Goal: Task Accomplishment & Management: Manage account settings

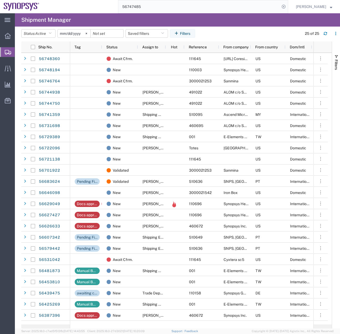
drag, startPoint x: 138, startPoint y: 8, endPoint x: 102, endPoint y: 15, distance: 37.3
click at [107, 14] on div "main_menu Created with Sketch. Collapse Menu Overview Shipments Shipment Manage…" at bounding box center [170, 173] width 340 height 321
type input "56629049"
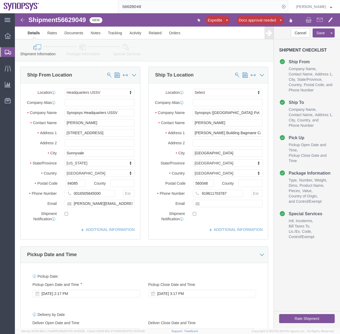
select select "63204"
select select
drag, startPoint x: 110, startPoint y: 102, endPoint x: 68, endPoint y: 101, distance: 42.0
click input "Synopsys Headquarters USSV"
type input "Synopsys Inc."
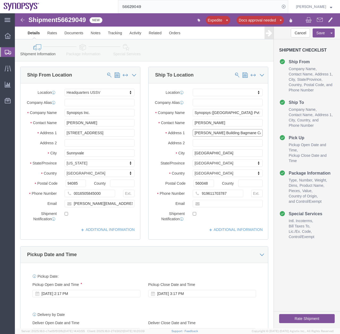
scroll to position [0, 23]
drag, startPoint x: 179, startPoint y: 124, endPoint x: 248, endPoint y: 129, distance: 68.7
click div "Location My Profile Location Aachen DE04 Agrate Brianza IT01 Aschheim DE02 Atla…"
type input "Troy Building Bagmane Capital"
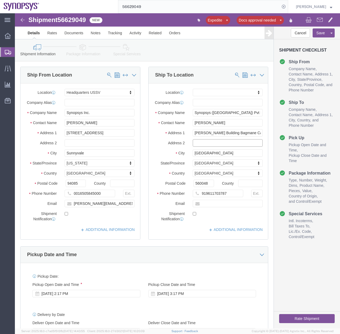
click input "text"
type input "3rd Floor to 10th Floor"
click button "Save"
drag, startPoint x: 230, startPoint y: 123, endPoint x: 143, endPoint y: 125, distance: 87.4
click div "Address 1 Troy Building Bagmane Capital"
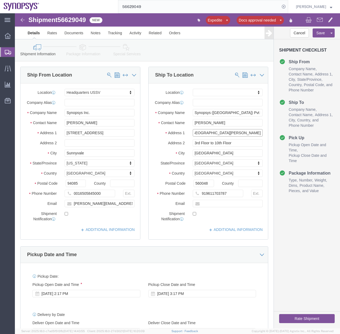
scroll to position [0, 26]
type input "3rd to [GEOGRAPHIC_DATA][PERSON_NAME]"
drag, startPoint x: 218, startPoint y: 134, endPoint x: 133, endPoint y: 153, distance: 87.1
click div "Location My Profile Location Aachen DE04 Agrate Brianza IT01 Aschheim DE02 Atla…"
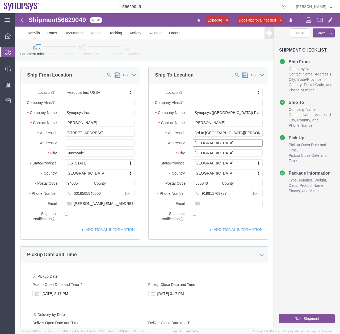
scroll to position [0, 2]
type input "[GEOGRAPHIC_DATA]"
click input "Bengaluru"
click input "KR Puram Hobli, Bengaluru"
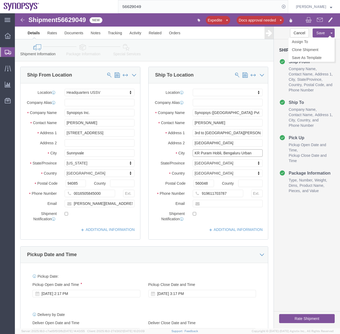
type input "KR Puram Hobli, Bengaluru Urban"
click button "Save"
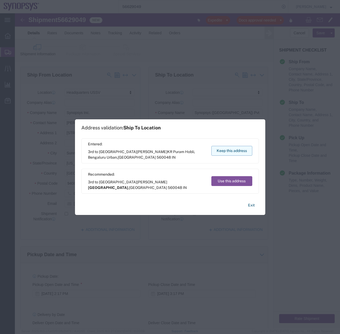
click at [231, 151] on button "Keep this address" at bounding box center [231, 151] width 41 height 10
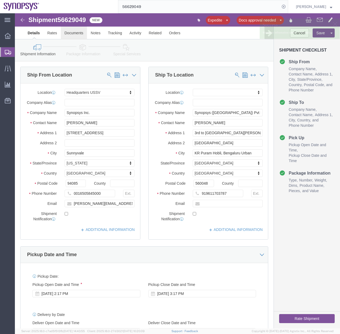
click link "Documents"
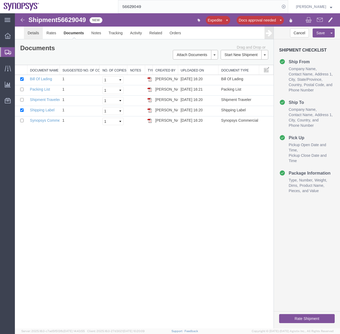
click at [31, 32] on link "Details" at bounding box center [33, 33] width 19 height 13
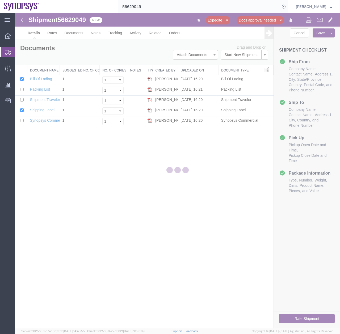
select select "63204"
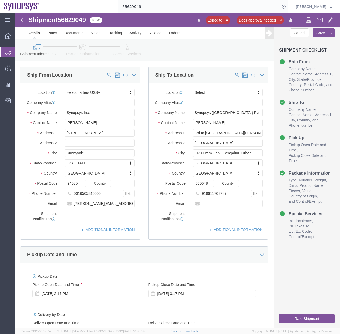
click icon
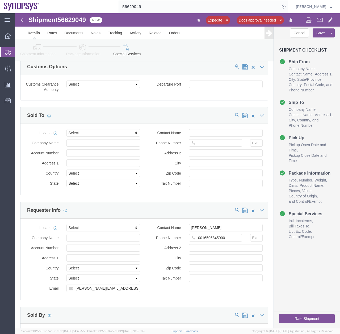
scroll to position [566, 0]
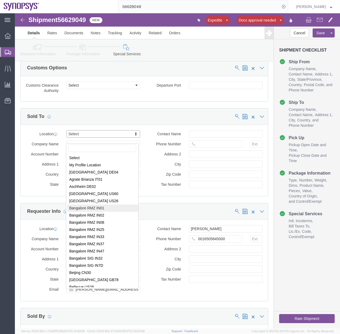
select select "63114"
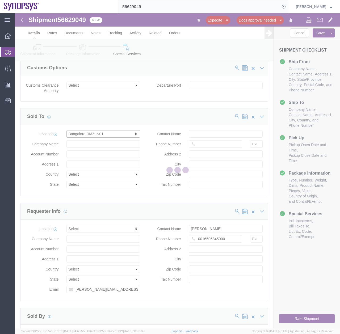
type input "Synopsys [GEOGRAPHIC_DATA] RMZ IN01"
type input "RMZ Infinity Tower A 3rd 4th and 5th Floor"
select select "IN"
select select
type input "[GEOGRAPHIC_DATA][STREET_ADDRESS]"
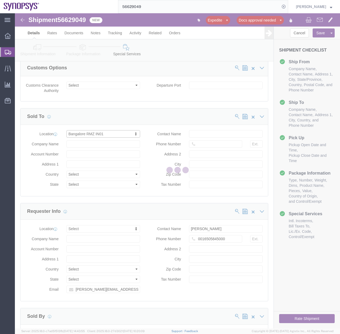
type input "Bangalore"
type input "560016"
type input "AABCS8847D"
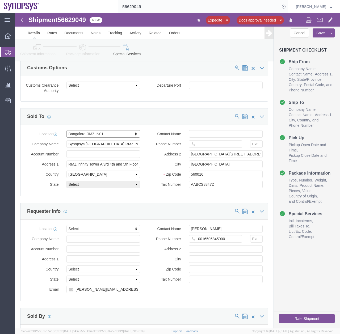
select select "KA"
drag, startPoint x: 101, startPoint y: 138, endPoint x: 36, endPoint y: 138, distance: 64.8
click div "Company Name Synopsys Bangalore RMZ IN01"
type input "Synopsys ([GEOGRAPHIC_DATA]) Pvt. Ltd."
click div "Sold To"
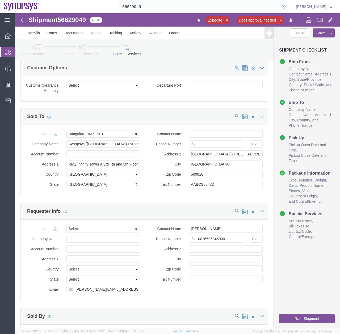
click div "Location Bangalore RMZ IN01 Select My Profile Location Aachen DE04 Agrate Brian…"
click input "text"
click input "RMZ Infinity Tower A 3rd 4th and 5th Floor"
drag, startPoint x: 122, startPoint y: 155, endPoint x: 12, endPoint y: 173, distance: 111.5
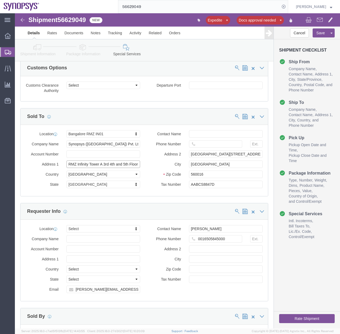
click div "Location Bangalore RMZ IN01 Select My Profile Location Aachen DE04 Agrate Brian…"
type input "T"
type input "3rd to 13th floor, Troy, Bagmane Capital Business Park"
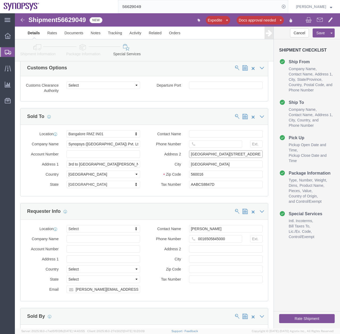
drag, startPoint x: 229, startPoint y: 145, endPoint x: 167, endPoint y: 147, distance: 61.7
click div "Address 2 Municipal #3 Old Madras Road"
type input "[GEOGRAPHIC_DATA]"
click input "Bangalore"
click input "KR Puram Hobli, Bangalore"
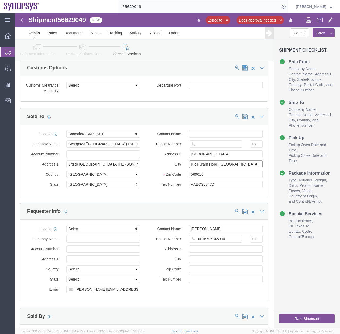
type input "KR Puram Hobli, Bangaluru"
click input "560016"
type input "560048"
click icon
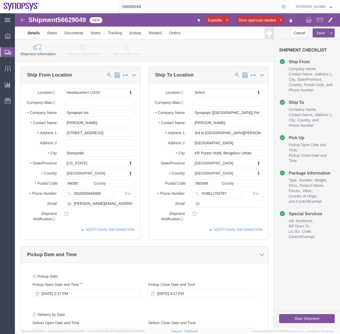
click icon
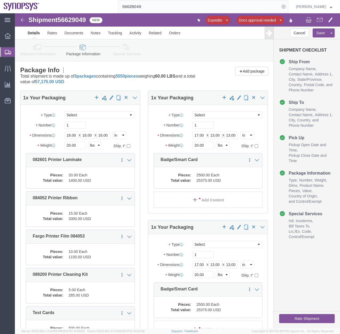
click icon
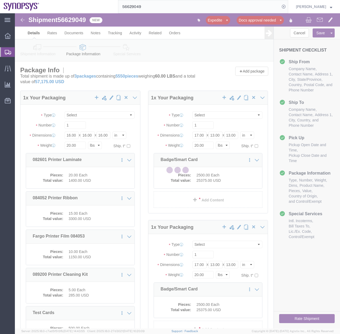
select select
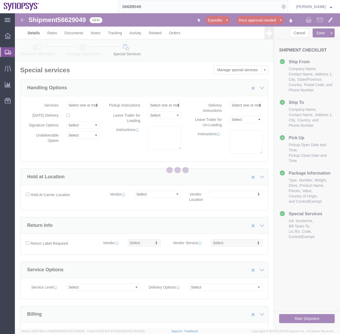
select select "COSTCENTER"
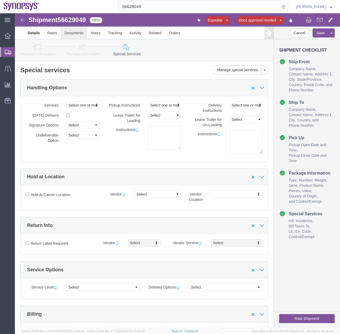
click link "Documents"
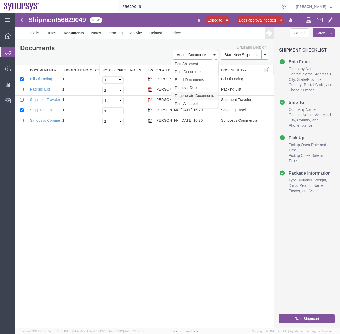
click at [184, 94] on link "Regenerate Documents" at bounding box center [194, 96] width 46 height 8
click at [21, 78] on input "checkbox" at bounding box center [21, 78] width 3 height 3
checkbox input "false"
click at [22, 109] on input "checkbox" at bounding box center [21, 109] width 3 height 3
checkbox input "false"
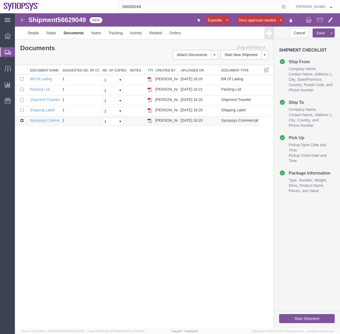
click at [23, 121] on input "checkbox" at bounding box center [21, 120] width 3 height 3
checkbox input "true"
click at [22, 98] on input "checkbox" at bounding box center [21, 99] width 3 height 3
click at [23, 101] on input "checkbox" at bounding box center [21, 99] width 3 height 3
checkbox input "false"
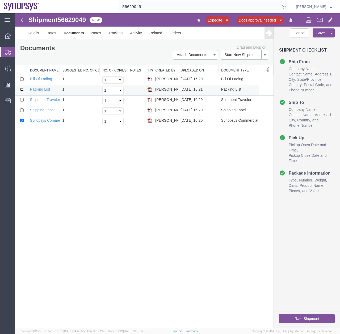
click at [20, 90] on input "checkbox" at bounding box center [21, 89] width 3 height 3
checkbox input "true"
click at [191, 79] on link "Email Documents" at bounding box center [194, 80] width 46 height 8
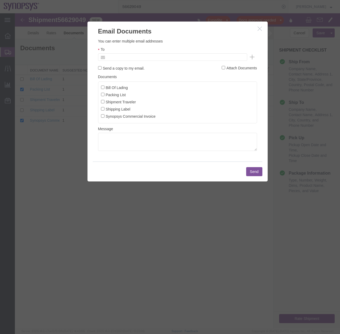
click at [136, 56] on input "text" at bounding box center [136, 57] width 62 height 7
type input "zach@synopsyus"
type input "Enter Email Address"
click at [257, 31] on button "button" at bounding box center [260, 29] width 7 height 7
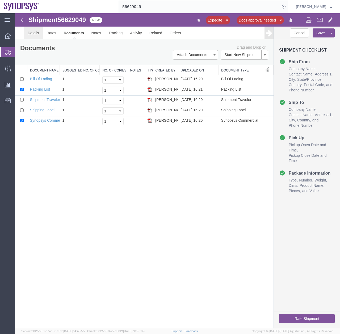
click at [36, 32] on link "Details" at bounding box center [33, 33] width 19 height 13
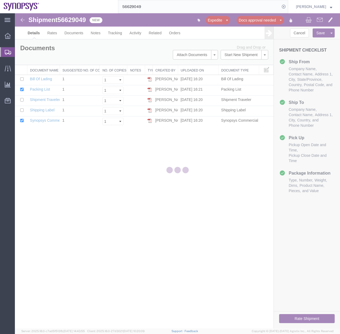
select select "63204"
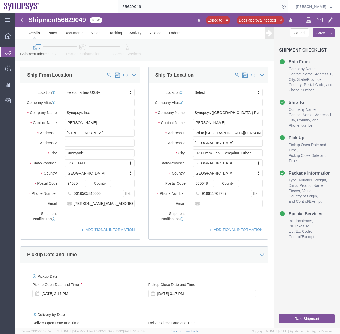
click icon
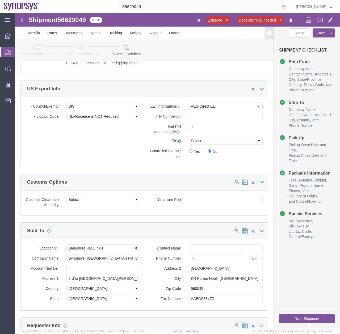
scroll to position [471, 0]
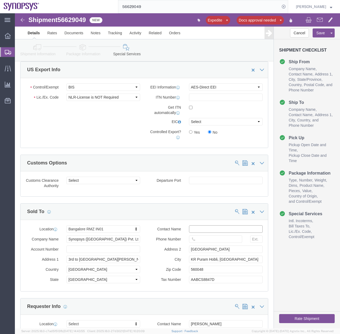
click input "text"
type input "Recheal Dsouza"
click input "text"
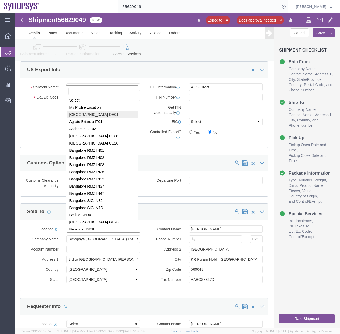
scroll to position [0, 0]
select select "63114"
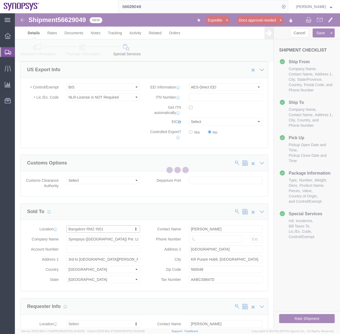
type input "Synopsys [GEOGRAPHIC_DATA] RMZ IN01"
type input "RMZ Infinity Tower A 3rd 4th and 5th Floor"
select select "KA"
type input "[GEOGRAPHIC_DATA][STREET_ADDRESS]"
type input "Bangalore"
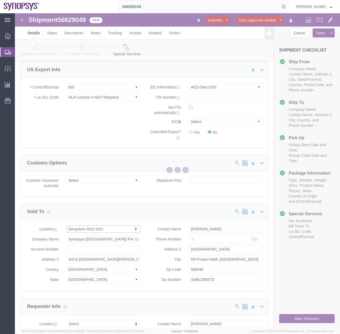
type input "560016"
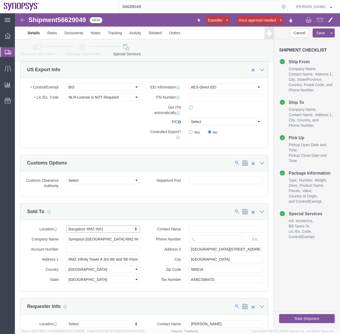
select select "KA"
click input "text"
type input "Rechael"
type input "in76"
click input "RMZ Infinity Tower A 3rd 4th and 5th Floor"
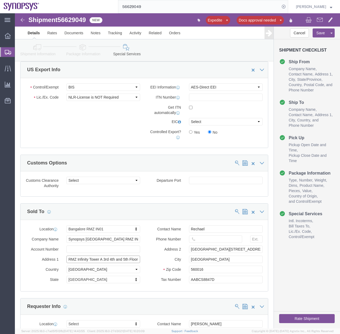
click input "RMZ Infinity Tower A 3rd 4th and 5th Floor"
type input "RMZ Infinity Tower A, 4th Floor"
click input "Synopsys [GEOGRAPHIC_DATA] RMZ IN01"
drag, startPoint x: 109, startPoint y: 232, endPoint x: 72, endPoint y: 231, distance: 36.9
click input "Synopsys [GEOGRAPHIC_DATA] RMZ IN01"
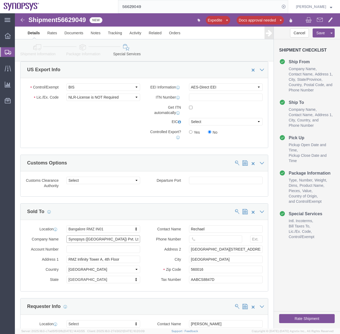
type input "Synopsys ([GEOGRAPHIC_DATA]) Pvt. Ltd."
click input "Rechael"
drag, startPoint x: 193, startPoint y: 251, endPoint x: 183, endPoint y: 251, distance: 10.4
click input "Bangalore"
type input "Bangaluru"
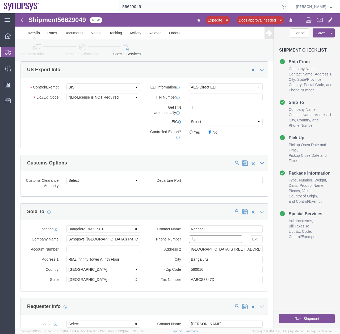
click input "text"
paste input "91-80-3078-8000"
click input "91-80-3078-8000"
type input "918030788000"
click input "Bangaluru"
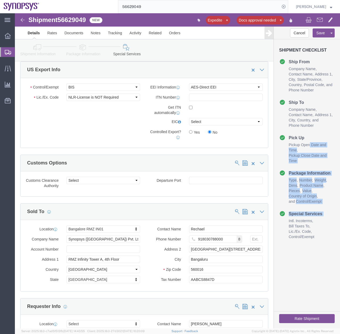
drag, startPoint x: 321, startPoint y: 156, endPoint x: 321, endPoint y: 222, distance: 65.9
click div "Shipment Checklist Ship From Company Name Contact Name Address 1 City State/Pro…"
drag, startPoint x: 321, startPoint y: 222, endPoint x: 299, endPoint y: 246, distance: 32.9
click div "Shipment Checklist Ship From Company Name Contact Name Address 1 City State/Pro…"
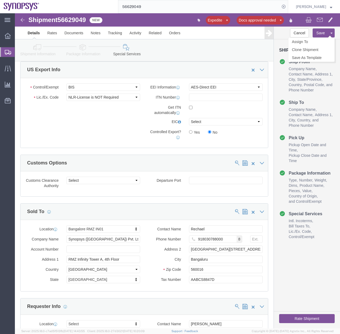
click button "Save"
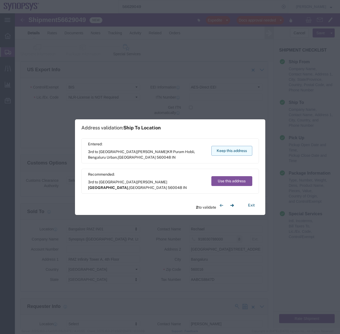
click at [229, 151] on button "Keep this address" at bounding box center [231, 151] width 41 height 10
click at [231, 150] on button "Keep this address" at bounding box center [231, 151] width 41 height 10
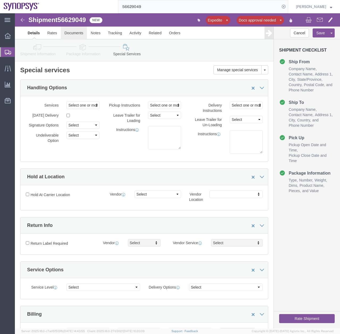
click link "Documents"
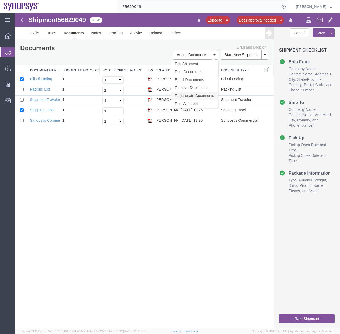
click at [189, 96] on link "Regenerate Documents" at bounding box center [194, 96] width 46 height 8
click at [23, 77] on input "checkbox" at bounding box center [21, 78] width 3 height 3
checkbox input "false"
click at [20, 110] on td at bounding box center [21, 111] width 12 height 10
click at [23, 108] on input "checkbox" at bounding box center [21, 109] width 3 height 3
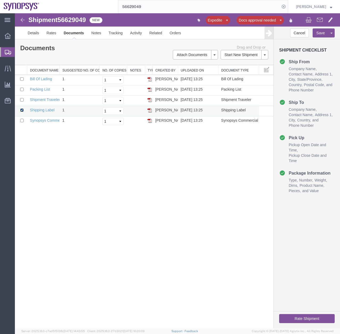
checkbox input "false"
click at [22, 122] on input "checkbox" at bounding box center [21, 120] width 3 height 3
checkbox input "true"
click at [22, 88] on input "checkbox" at bounding box center [21, 89] width 3 height 3
checkbox input "true"
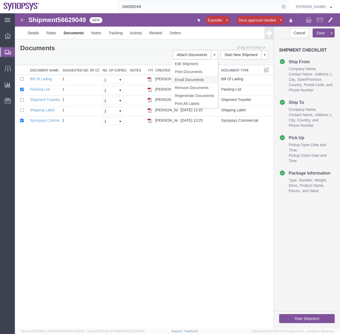
click at [189, 78] on link "Email Documents" at bounding box center [194, 80] width 46 height 8
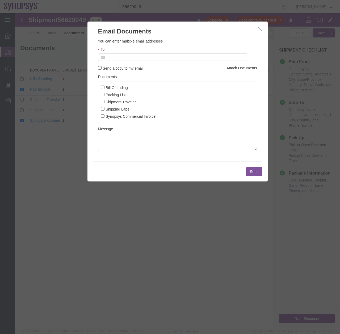
click at [140, 56] on input "text" at bounding box center [136, 57] width 62 height 7
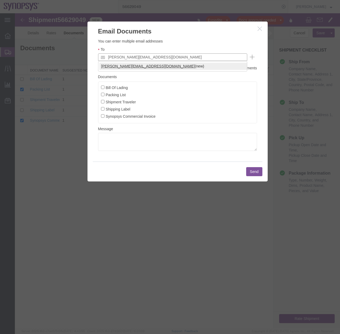
type input "[PERSON_NAME][EMAIL_ADDRESS][DOMAIN_NAME]"
click at [102, 108] on input "Shipping Label" at bounding box center [102, 108] width 3 height 3
click at [103, 108] on input "Shipping Label" at bounding box center [102, 108] width 3 height 3
checkbox input "false"
click at [102, 117] on input "Synopsys Commercial Invoice" at bounding box center [102, 115] width 3 height 3
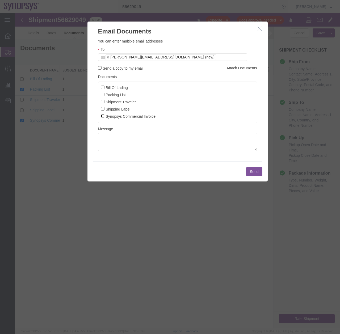
checkbox input "true"
click at [104, 95] on input "Packing List" at bounding box center [102, 94] width 3 height 3
checkbox input "true"
click at [253, 170] on button "Send" at bounding box center [254, 171] width 16 height 9
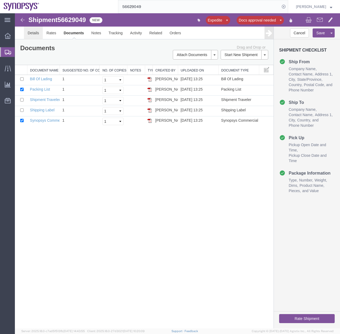
click at [36, 34] on link "Details" at bounding box center [33, 33] width 19 height 13
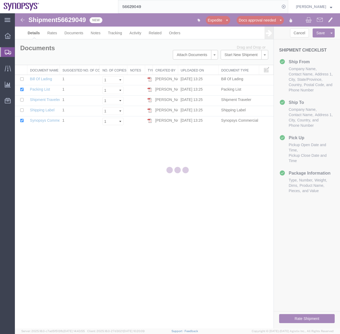
select select "63204"
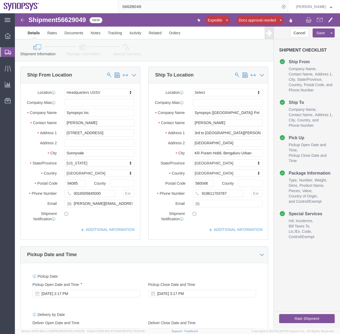
click icon
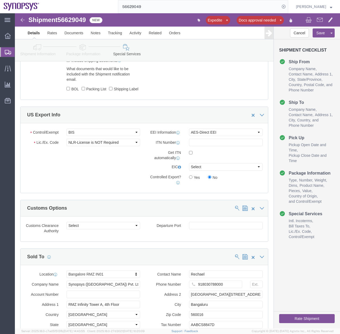
scroll to position [473, 0]
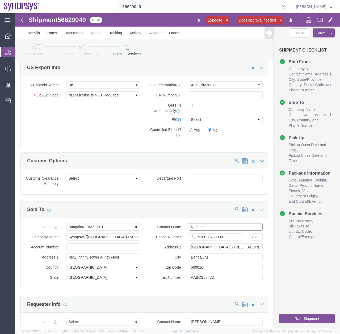
click input "Rechael"
click input "Recheal Dsouza"
type input "Recheal Dsouza"
click button "Save"
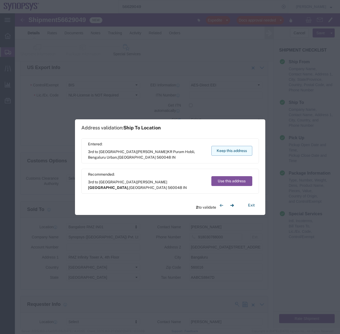
click at [233, 153] on button "Keep this address" at bounding box center [231, 151] width 41 height 10
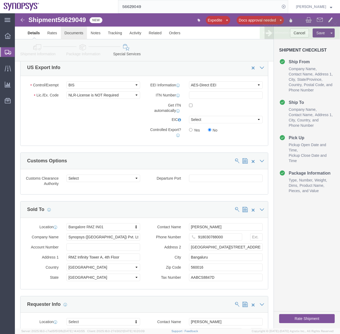
click link "Documents"
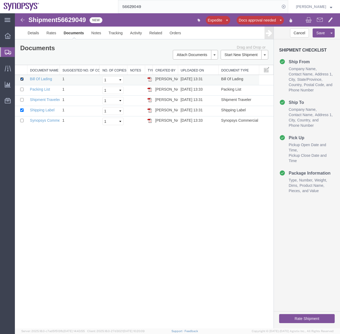
click at [22, 77] on input "checkbox" at bounding box center [21, 78] width 3 height 3
checkbox input "false"
click at [20, 111] on td at bounding box center [21, 111] width 12 height 10
click at [22, 109] on input "checkbox" at bounding box center [21, 109] width 3 height 3
checkbox input "false"
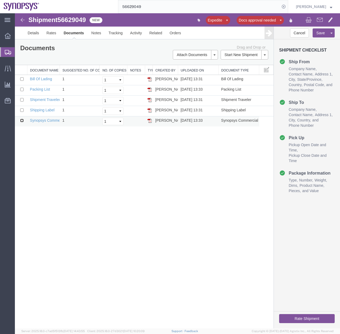
click at [22, 121] on input "checkbox" at bounding box center [21, 120] width 3 height 3
checkbox input "true"
click at [21, 88] on input "checkbox" at bounding box center [21, 89] width 3 height 3
checkbox input "true"
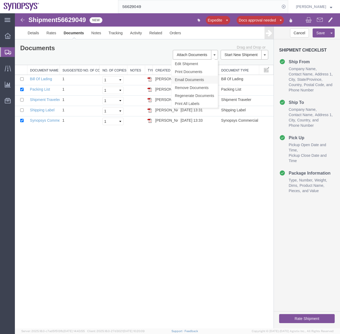
click at [189, 80] on link "Email Documents" at bounding box center [194, 80] width 46 height 8
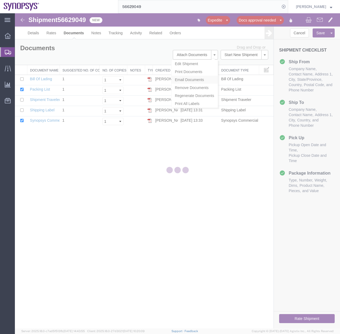
type input "Enter Email Address"
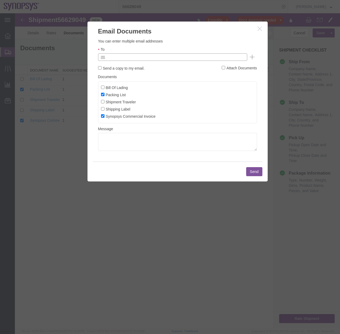
click at [123, 58] on input "text" at bounding box center [136, 57] width 62 height 7
type input "Enter Email Address"
click at [259, 27] on icon "button" at bounding box center [259, 28] width 4 height 5
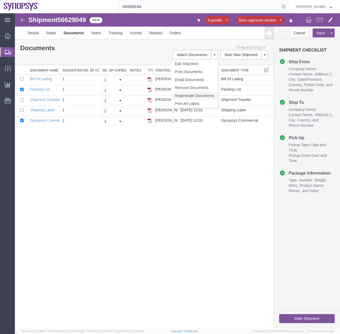
click at [186, 94] on link "Regenerate Documents" at bounding box center [194, 96] width 46 height 8
click at [190, 95] on link "Regenerate Documents" at bounding box center [194, 96] width 46 height 8
click at [193, 78] on link "Email Documents" at bounding box center [194, 80] width 46 height 8
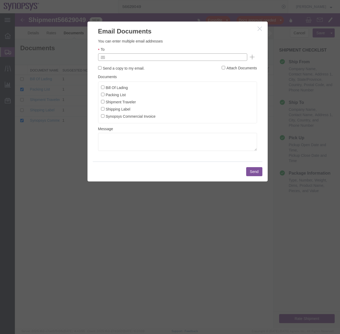
click at [121, 58] on input "text" at bounding box center [136, 57] width 62 height 7
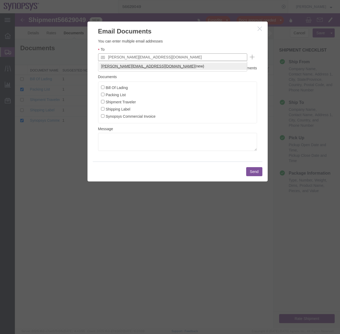
type input "[PERSON_NAME][EMAIL_ADDRESS][DOMAIN_NAME]"
click at [102, 115] on input "Synopsys Commercial Invoice" at bounding box center [102, 115] width 3 height 3
checkbox input "true"
click at [102, 94] on input "Packing List" at bounding box center [102, 94] width 3 height 3
checkbox input "true"
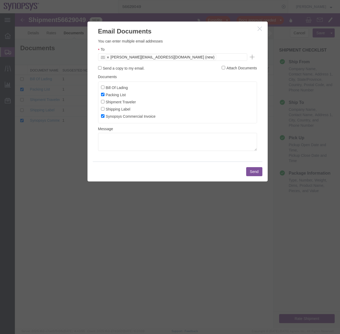
click at [252, 171] on button "Send" at bounding box center [254, 171] width 16 height 9
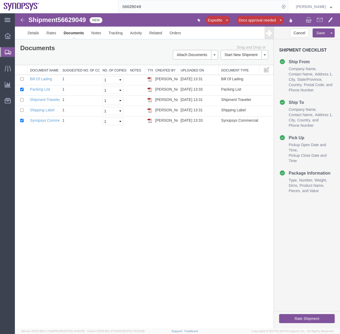
click at [6, 52] on icon at bounding box center [8, 52] width 6 height 5
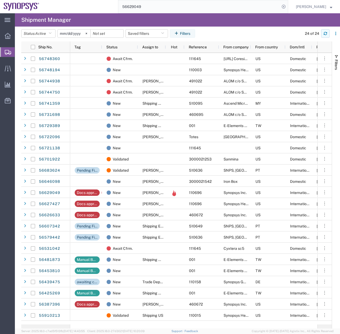
click at [324, 33] on icon "button" at bounding box center [325, 32] width 3 height 1
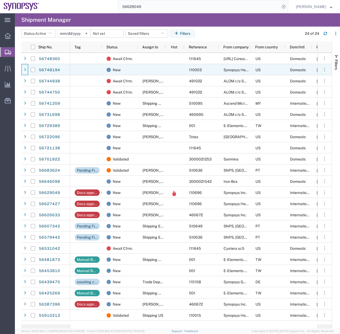
click at [25, 69] on icon at bounding box center [25, 70] width 2 height 4
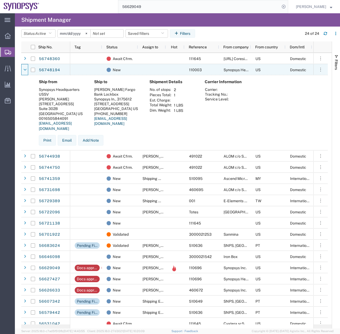
click at [25, 69] on icon at bounding box center [24, 70] width 3 height 4
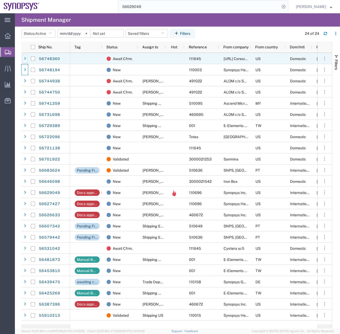
click at [25, 57] on icon at bounding box center [25, 59] width 2 height 4
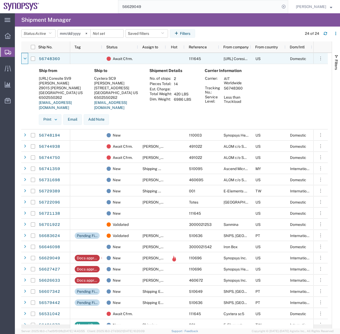
click at [25, 57] on icon at bounding box center [24, 59] width 3 height 4
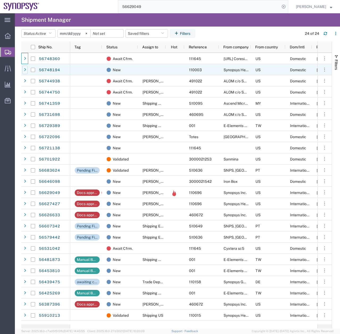
click at [24, 67] on div at bounding box center [24, 70] width 5 height 9
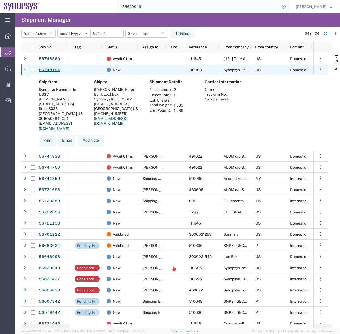
click at [50, 69] on link "56748194" at bounding box center [50, 70] width 22 height 9
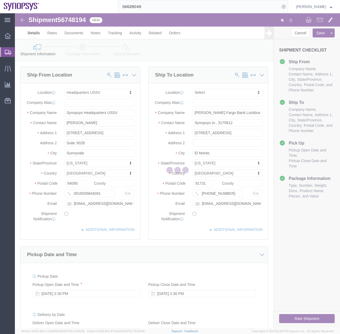
select select "63204"
select select
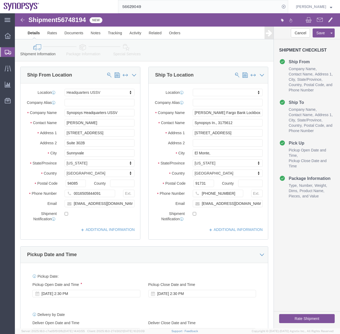
click link "Package Information"
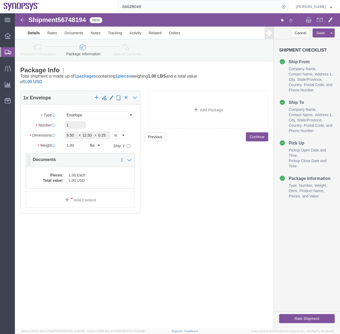
click dd "1.00 USD"
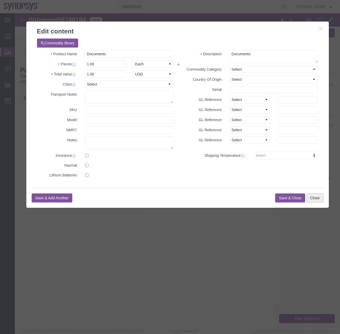
click button "Close"
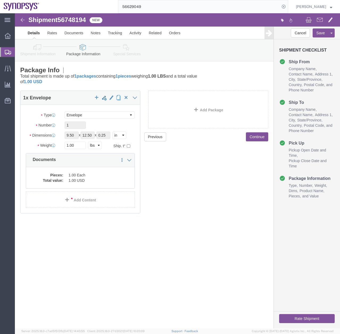
click icon
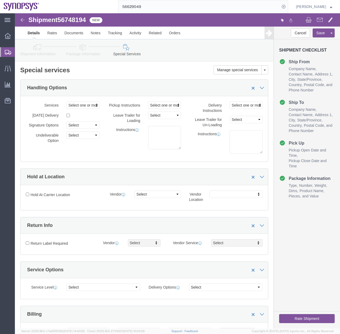
click button "Rate Shipment"
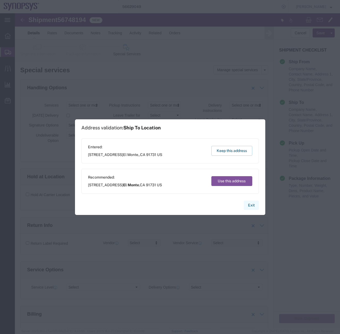
click at [250, 205] on button "Exit" at bounding box center [251, 205] width 15 height 9
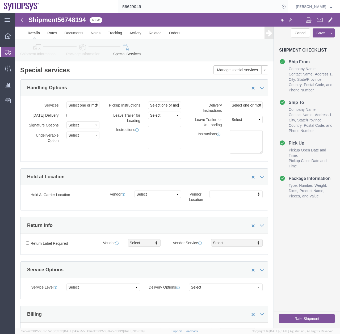
click icon
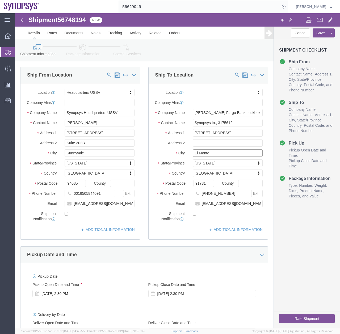
click input "El Monte,"
type input "El Monte"
click button "Rate Shipment"
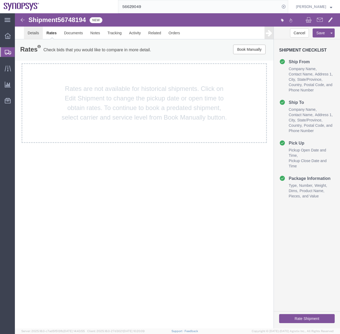
click at [40, 35] on link "Details" at bounding box center [33, 33] width 19 height 13
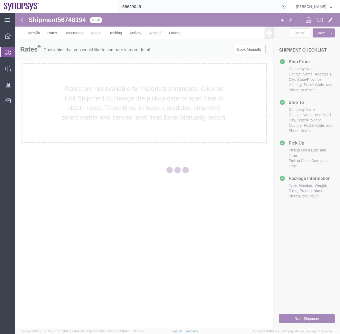
select select "63204"
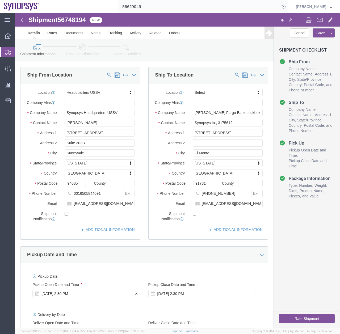
click div "Sep 08 2025 2:30 PM"
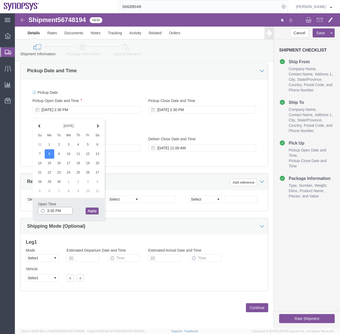
click input "3:30 PM"
type input "3:00 PM"
click button "Apply"
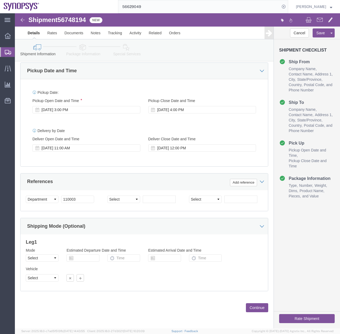
click button "Rate Shipment"
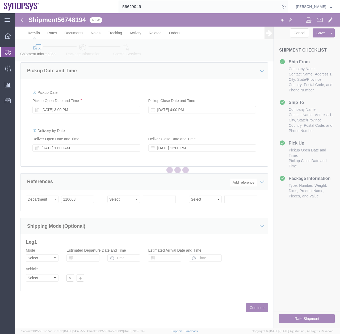
scroll to position [5, 0]
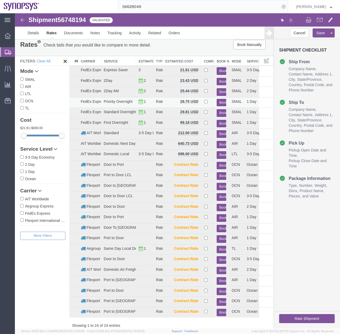
click at [218, 101] on button "Book" at bounding box center [222, 103] width 10 height 8
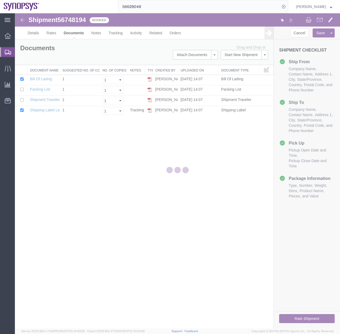
scroll to position [0, 0]
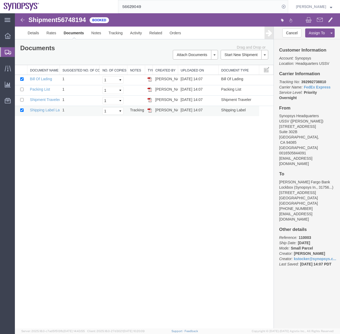
click at [149, 111] on img at bounding box center [149, 110] width 4 height 4
click at [8, 51] on icon at bounding box center [8, 52] width 6 height 5
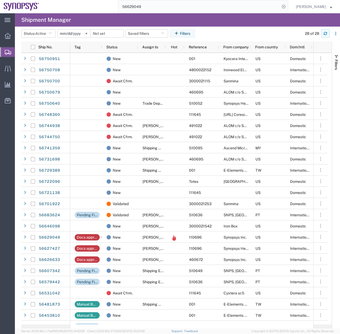
click at [326, 34] on icon "button" at bounding box center [325, 34] width 4 height 4
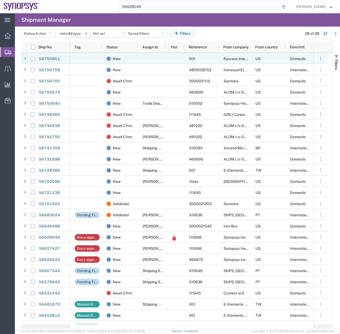
click at [24, 58] on icon at bounding box center [25, 59] width 2 height 4
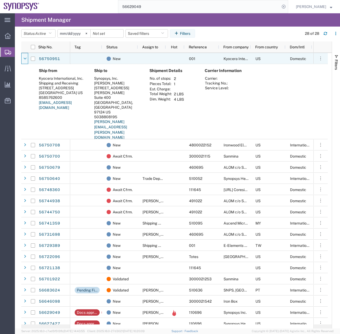
click at [24, 58] on icon at bounding box center [24, 59] width 3 height 4
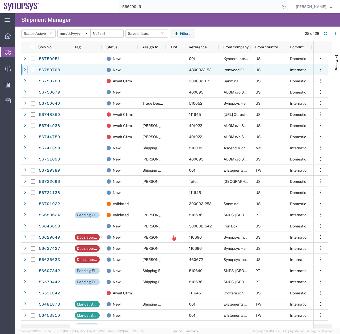
click at [24, 69] on icon at bounding box center [25, 70] width 2 height 4
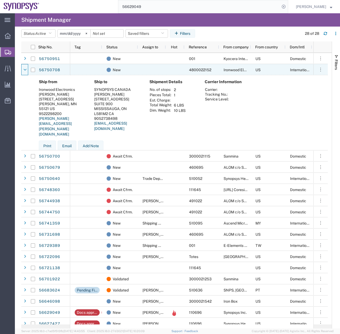
click at [24, 69] on icon at bounding box center [24, 70] width 3 height 4
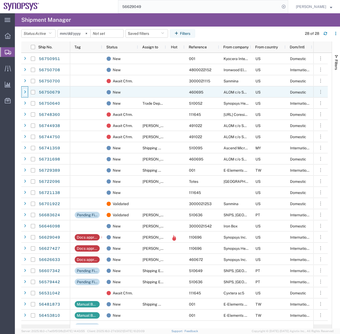
click at [26, 93] on div at bounding box center [24, 92] width 5 height 9
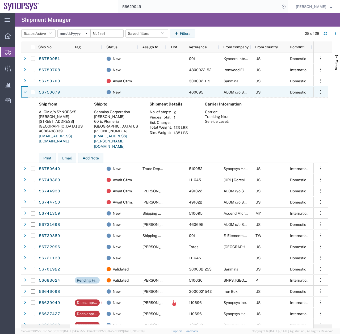
click at [26, 93] on icon at bounding box center [24, 92] width 3 height 4
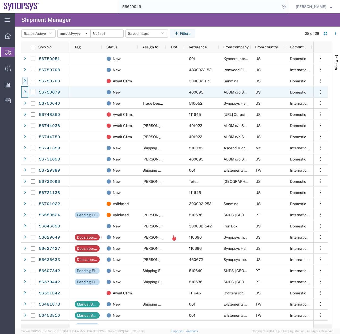
click at [25, 79] on icon at bounding box center [25, 81] width 2 height 4
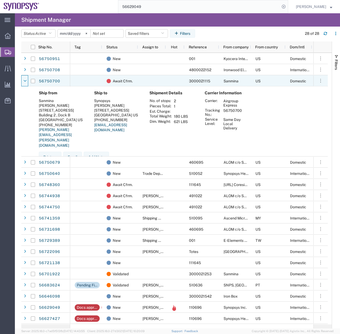
click at [25, 79] on icon at bounding box center [24, 81] width 3 height 4
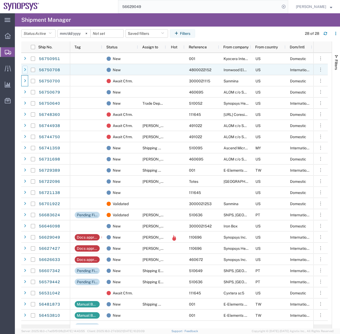
click at [25, 68] on icon at bounding box center [25, 70] width 2 height 4
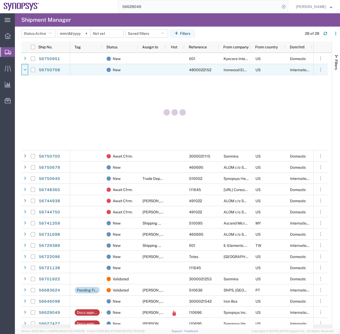
click at [24, 68] on icon at bounding box center [24, 70] width 3 height 4
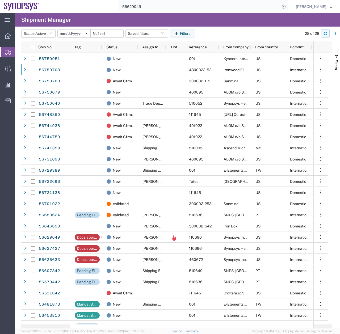
click at [324, 34] on icon "button" at bounding box center [325, 34] width 3 height 1
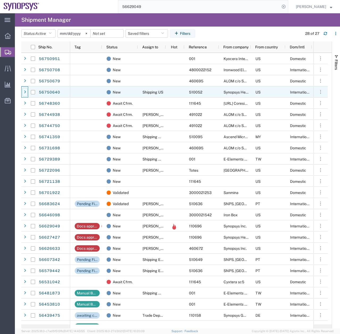
click at [24, 92] on icon at bounding box center [25, 92] width 2 height 4
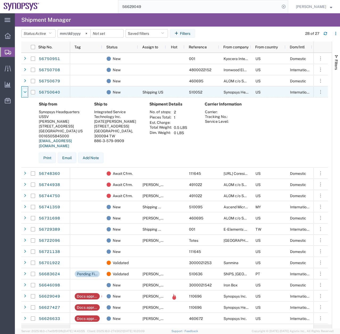
click at [27, 90] on div at bounding box center [24, 92] width 5 height 9
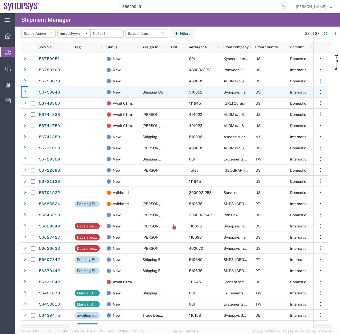
click at [27, 90] on div at bounding box center [24, 92] width 5 height 9
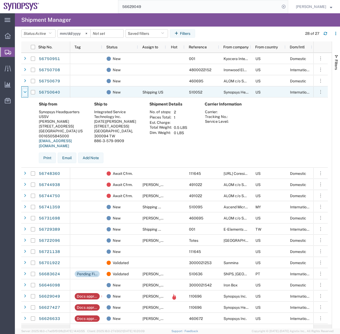
click at [27, 90] on div at bounding box center [24, 92] width 5 height 9
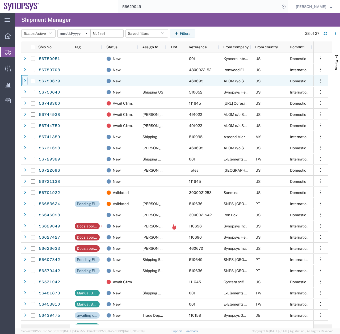
click at [24, 81] on icon at bounding box center [25, 81] width 2 height 4
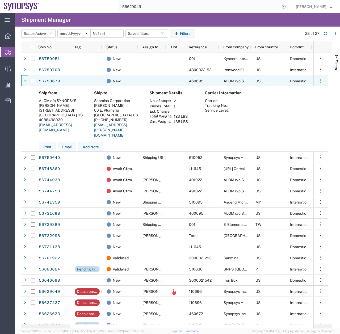
click at [24, 81] on icon at bounding box center [24, 81] width 3 height 4
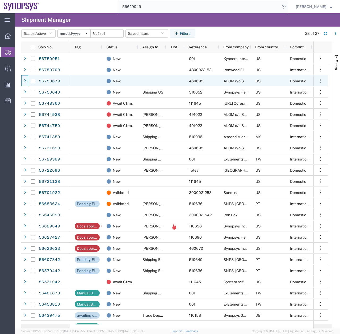
click at [24, 79] on icon at bounding box center [25, 81] width 2 height 4
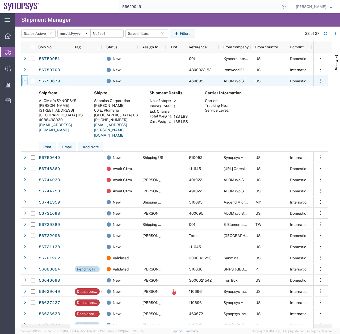
click at [24, 79] on icon at bounding box center [24, 81] width 3 height 4
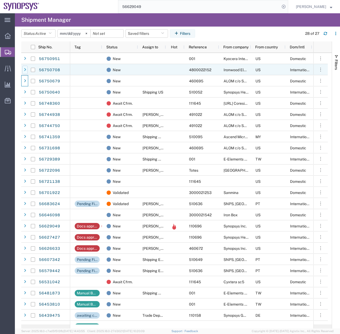
click at [24, 67] on div at bounding box center [24, 70] width 5 height 9
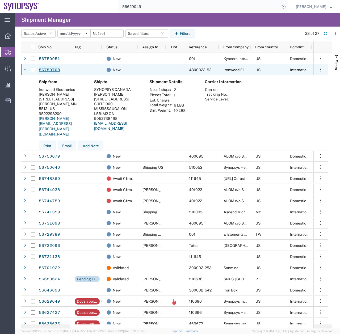
click at [48, 69] on link "56750708" at bounding box center [50, 70] width 22 height 9
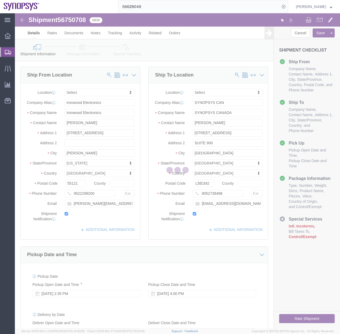
select select
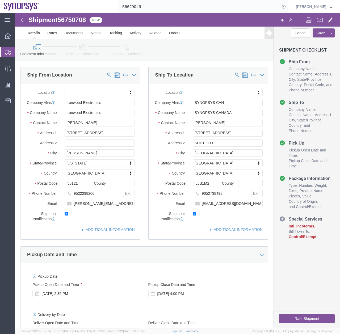
click icon
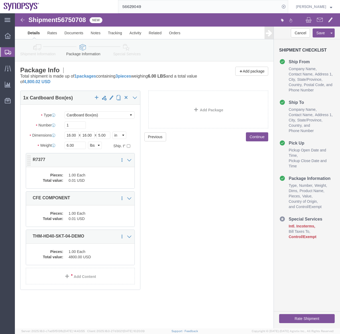
click dd "0.01 USD"
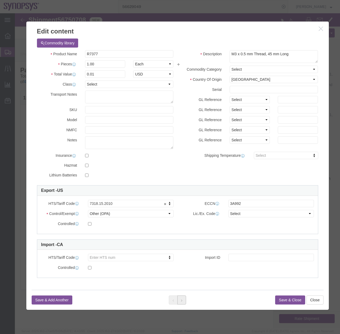
click button
click button "Close"
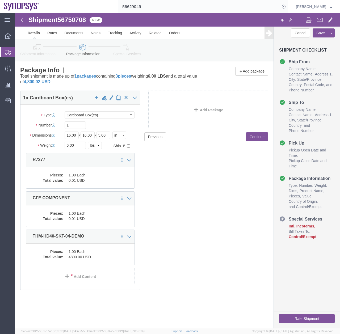
click icon
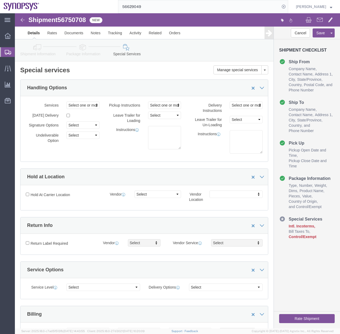
click link "Package Information"
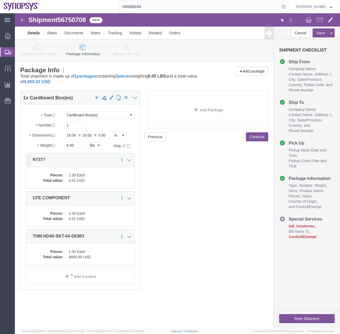
click dd "1.00 Each"
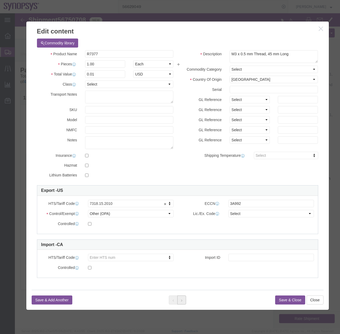
click button
click button "Close"
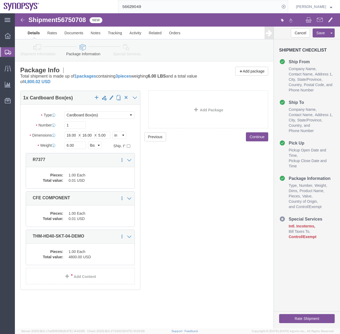
click at [5, 55] on div at bounding box center [7, 52] width 15 height 10
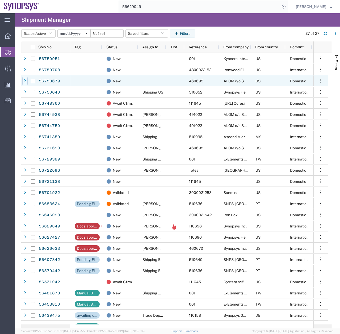
click at [25, 81] on icon at bounding box center [25, 81] width 2 height 4
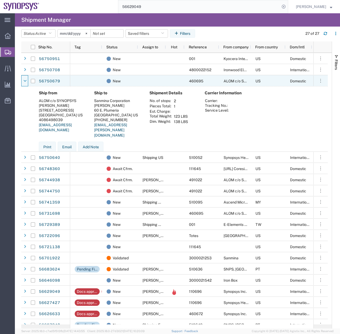
click at [25, 81] on icon at bounding box center [24, 81] width 3 height 4
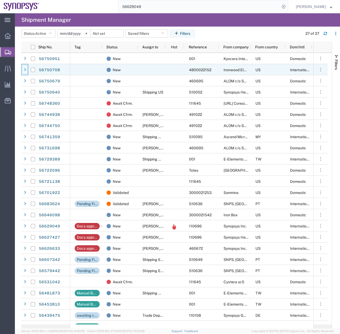
click at [26, 67] on div at bounding box center [24, 70] width 5 height 9
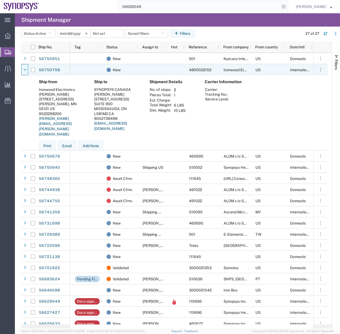
click at [26, 67] on div at bounding box center [24, 70] width 5 height 9
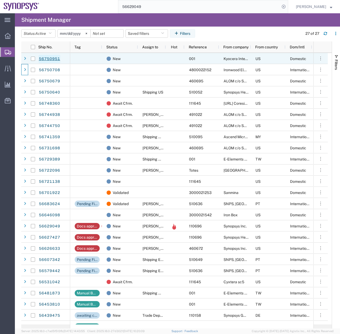
click at [50, 56] on link "56750951" at bounding box center [50, 59] width 22 height 9
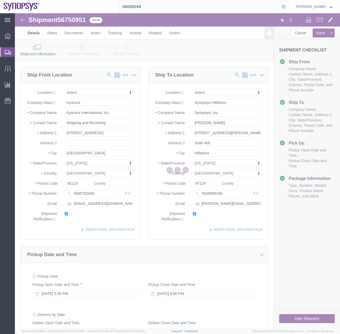
select select
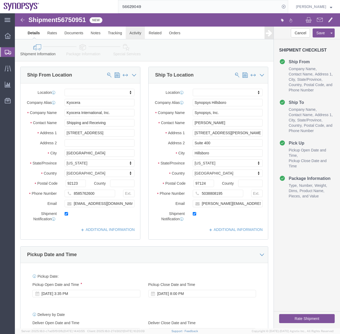
click link "Activity"
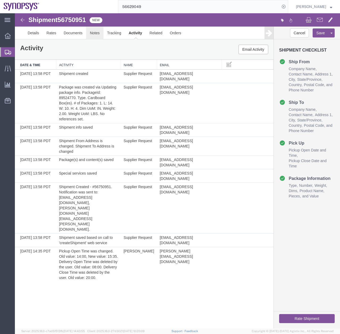
click at [93, 30] on link "Notes" at bounding box center [94, 33] width 17 height 13
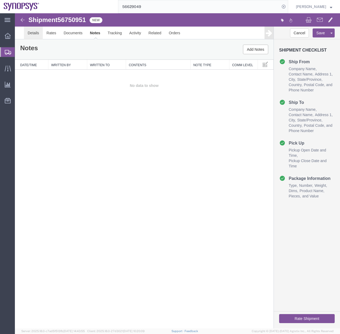
click at [35, 32] on link "Details" at bounding box center [33, 33] width 19 height 13
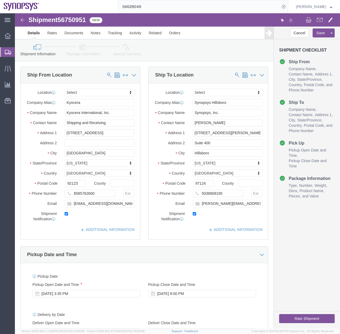
click icon
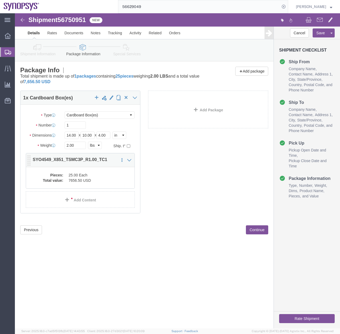
click dd "25.00 Each"
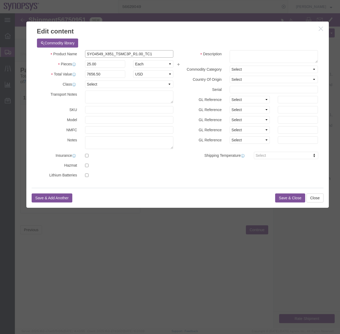
drag, startPoint x: 142, startPoint y: 41, endPoint x: 71, endPoint y: 45, distance: 71.4
click div "Product Name SYO4549_X851_TSMC3P_R1.00_TC1 Pieces 25.00 Select Bag Barrels 100B…"
click textarea
paste textarea "SYO4549_X851_TSMC3P_R1.00_TC1"
type textarea "SYO4549_X851_TSMC3P_R1.00_TC1"
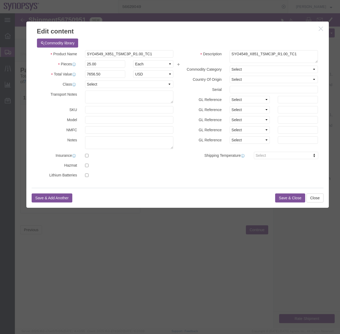
click button "Save & Close"
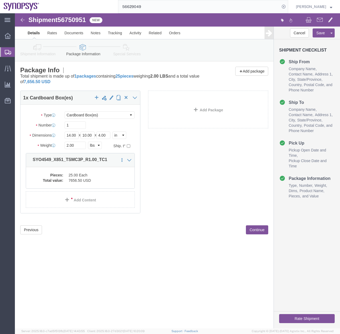
click icon
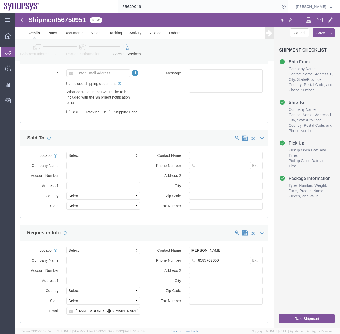
scroll to position [718, 0]
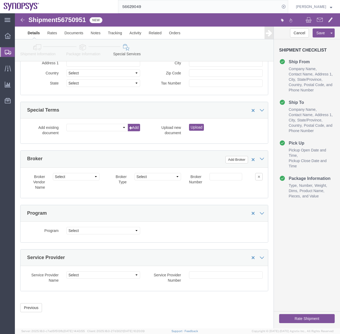
click button "Rate Shipment"
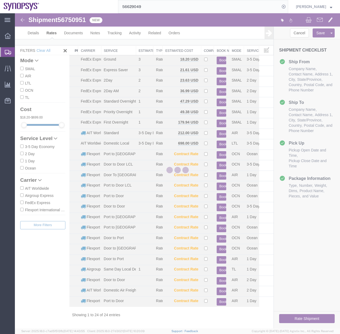
scroll to position [5, 0]
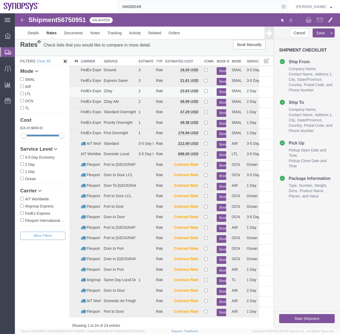
click at [219, 92] on button "Book" at bounding box center [222, 92] width 10 height 8
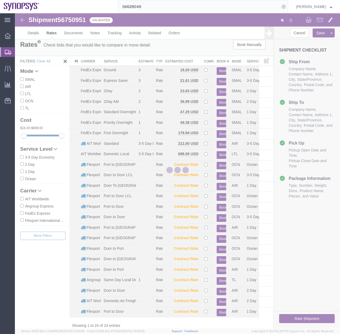
scroll to position [0, 0]
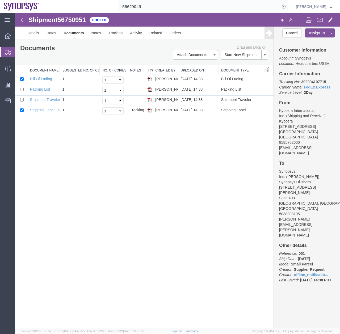
click at [7, 53] on icon at bounding box center [8, 52] width 6 height 5
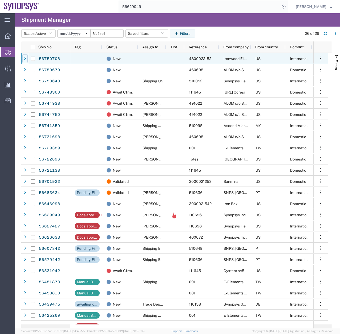
click at [23, 60] on div at bounding box center [24, 58] width 5 height 9
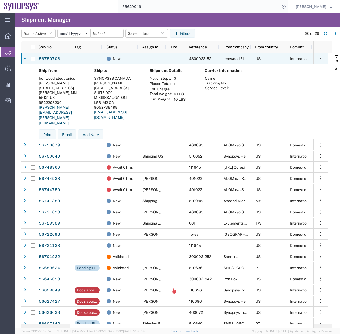
click at [23, 60] on div at bounding box center [24, 58] width 5 height 9
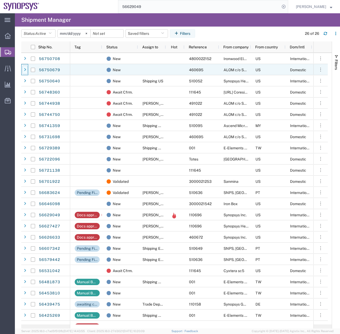
click at [24, 68] on icon at bounding box center [25, 70] width 2 height 4
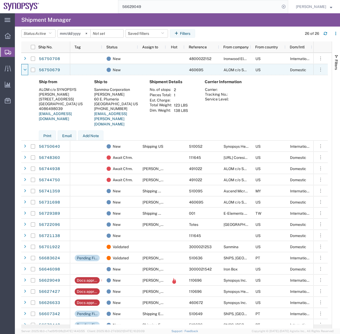
click at [24, 68] on icon at bounding box center [24, 70] width 3 height 4
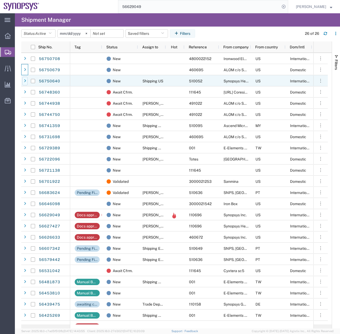
click at [26, 79] on icon at bounding box center [25, 81] width 2 height 4
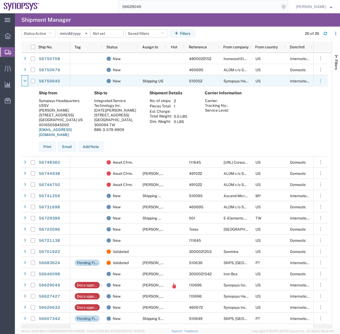
click at [26, 79] on icon at bounding box center [24, 81] width 3 height 4
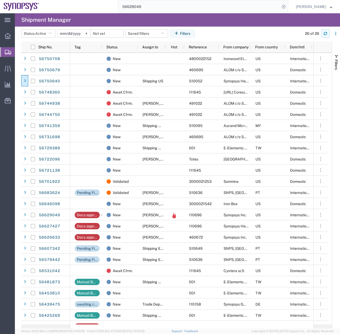
click at [324, 33] on icon "button" at bounding box center [325, 34] width 4 height 4
click at [325, 31] on button "button" at bounding box center [325, 33] width 9 height 9
click at [326, 36] on button "button" at bounding box center [325, 33] width 9 height 9
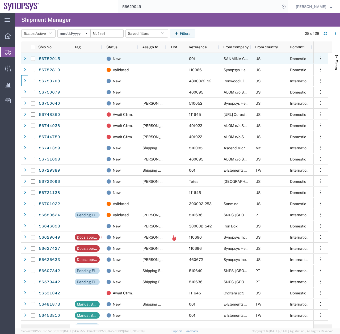
click at [28, 58] on div at bounding box center [33, 58] width 11 height 11
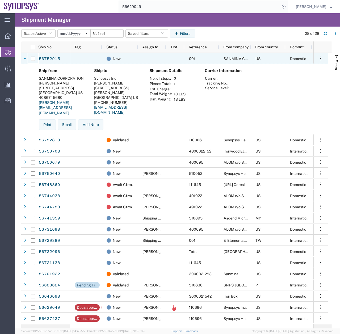
click at [28, 58] on div at bounding box center [33, 58] width 11 height 11
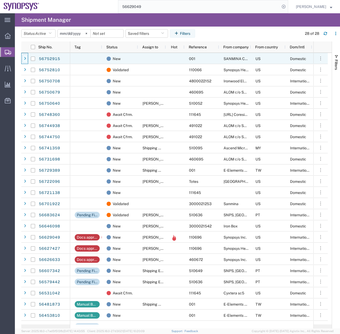
click at [23, 57] on div at bounding box center [24, 58] width 5 height 9
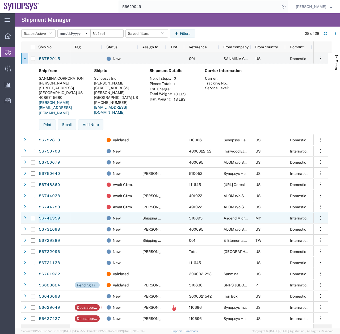
click at [48, 217] on link "56741359" at bounding box center [50, 218] width 22 height 9
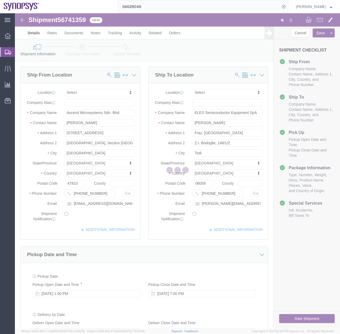
select select
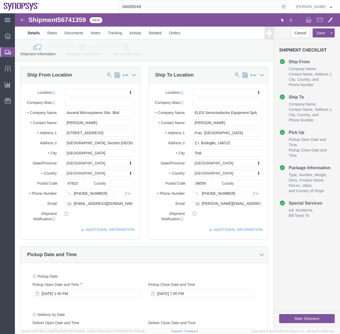
click icon
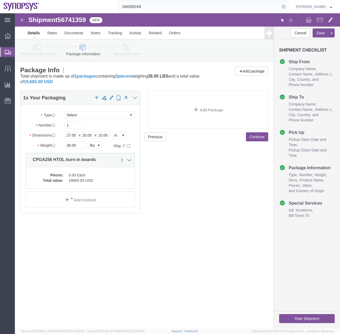
click link "Special Services"
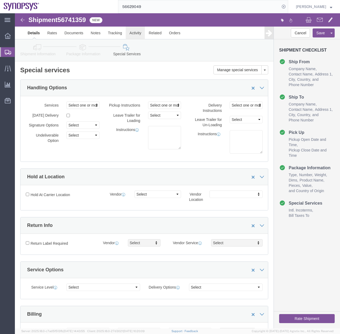
click link "Activity"
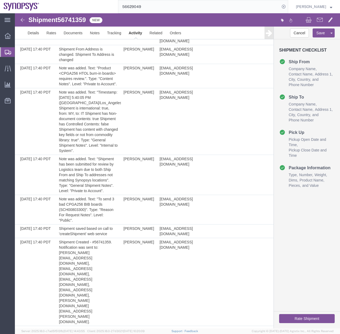
scroll to position [120, 0]
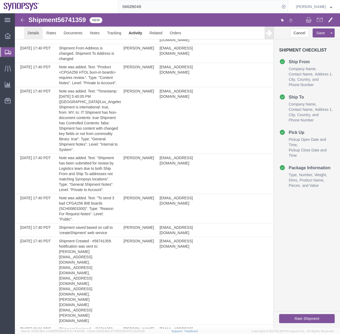
click at [32, 33] on link "Details" at bounding box center [33, 33] width 19 height 13
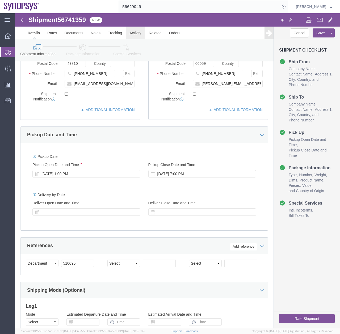
click link "Activity"
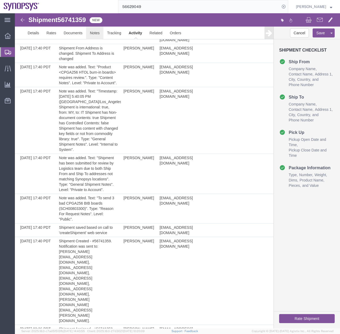
click at [97, 30] on link "Notes" at bounding box center [94, 33] width 17 height 13
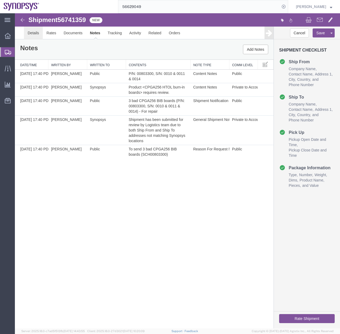
click at [32, 31] on link "Details" at bounding box center [33, 33] width 19 height 13
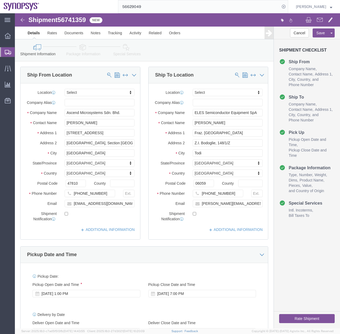
click at [5, 51] on icon at bounding box center [8, 52] width 6 height 5
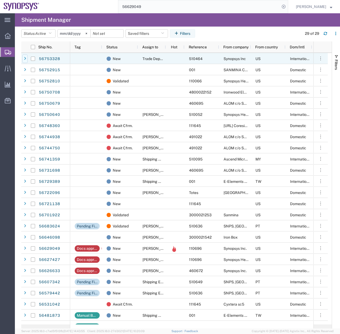
click at [26, 55] on div at bounding box center [24, 58] width 5 height 9
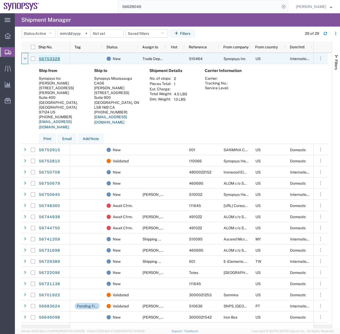
click at [46, 59] on link "56753328" at bounding box center [50, 59] width 22 height 9
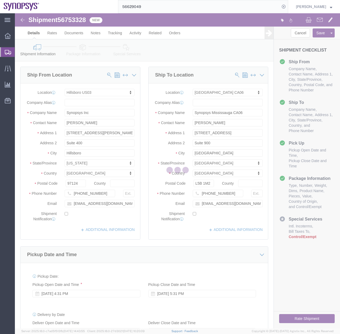
select select "63190"
select select "63078"
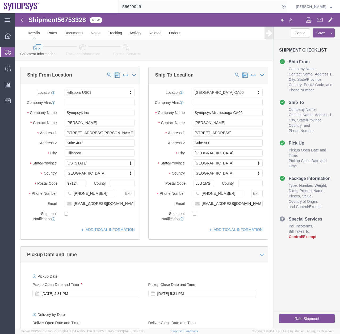
click icon
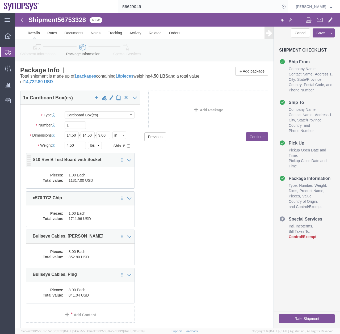
click dd "1.00 Each"
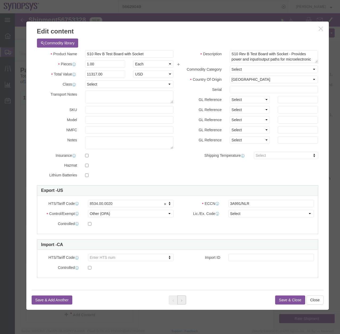
click button
click button "Close"
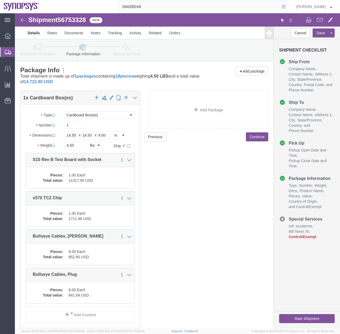
click icon
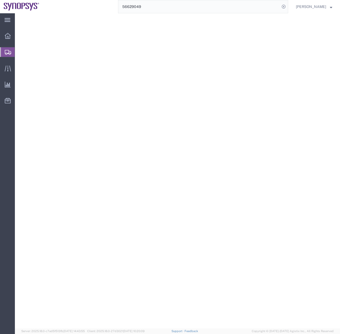
select select
select select "COSTCENTER"
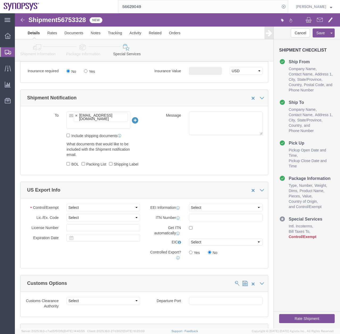
scroll to position [378, 0]
click select "Select ATF BIS DEA EPA FDA FTR ITAR OFAC Other (OPA)"
select select "OPA"
click select "Select ATF BIS DEA EPA FDA FTR ITAR OFAC Other (OPA)"
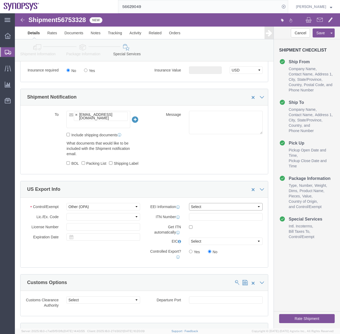
click select "Select AES-Direct EEI Carrier File EEI EEI Exempt"
click div "To [EMAIL_ADDRESS][DOMAIN_NAME] [EMAIL_ADDRESS][DOMAIN_NAME] Include shipping d…"
click select "Select AES-Direct EEI Carrier File EEI EEI Exempt"
select select "EXEM"
click select "Select AES-Direct EEI Carrier File EEI EEI Exempt"
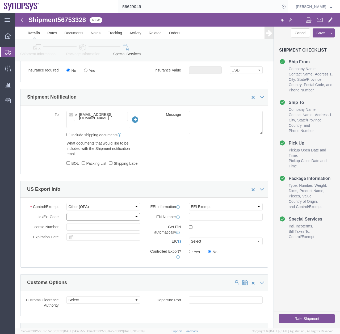
click select
click div "To [EMAIL_ADDRESS][DOMAIN_NAME] [EMAIL_ADDRESS][DOMAIN_NAME] Include shipping d…"
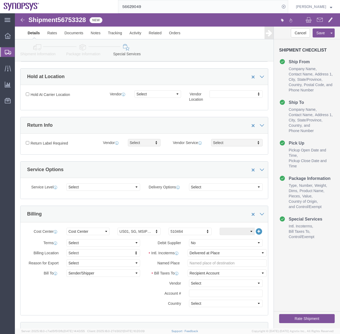
scroll to position [0, 0]
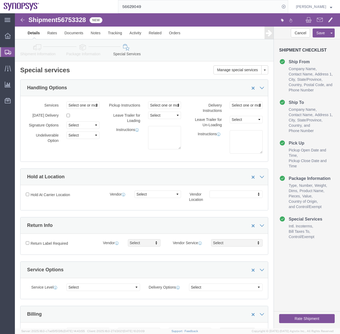
click icon
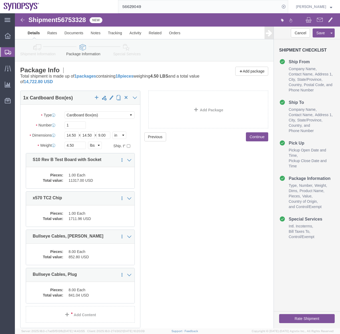
click icon
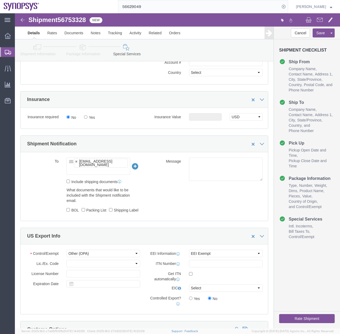
scroll to position [316, 0]
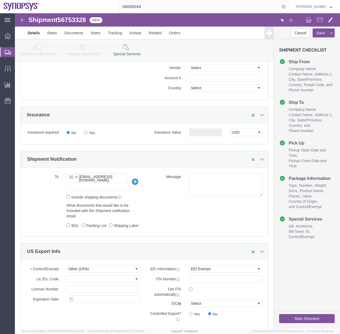
click icon
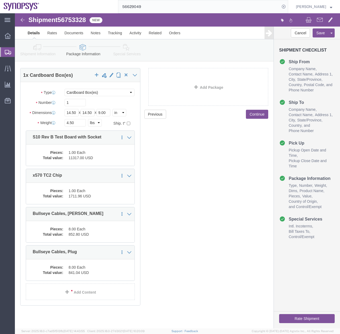
scroll to position [23, 0]
click dd "1.00 Each"
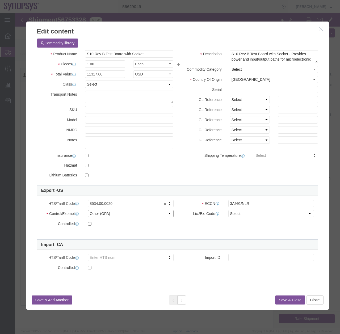
click select "Select ATF BIS DEA EPA FDA FTR ITAR OFAC Other (OPA)"
select select "BIS"
click select "Select ATF BIS DEA EPA FDA FTR ITAR OFAC Other (OPA)"
click select "Select AGR-Agricultural APP-Computers APR-Additional Permissive Exports AVS-Air…"
select select "NLR"
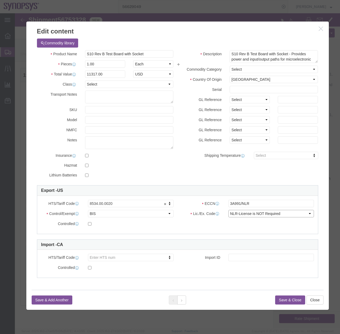
click select "Select AGR-Agricultural APP-Computers APR-Additional Permissive Exports AVS-Air…"
click input "3A991/NLR"
type input "3A991"
click button
click select "Select ATF BIS DEA EPA FDA FTR ITAR OFAC Other (OPA)"
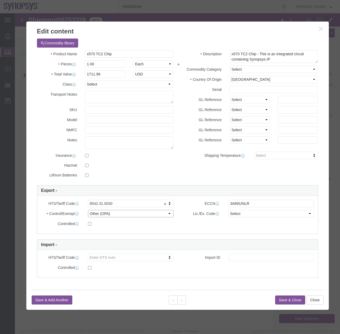
select select "BIS"
click select "Select ATF BIS DEA EPA FDA FTR ITAR OFAC Other (OPA)"
click select "Select AGR-Agricultural APP-Computers APR-Additional Permissive Exports AVS-Air…"
select select "NLR"
click select "Select AGR-Agricultural APP-Computers APR-Additional Permissive Exports AVS-Air…"
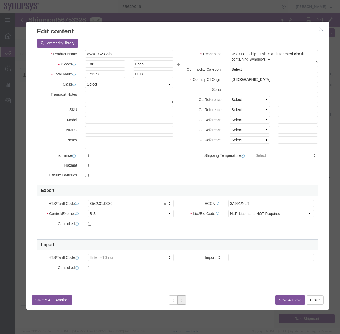
click button
click select "Select ATF BIS DEA EPA FDA FTR ITAR OFAC Other (OPA)"
select select "BIS"
click select "Select ATF BIS DEA EPA FDA FTR ITAR OFAC Other (OPA)"
click select "Select AGR-Agricultural APP-Computers APR-Additional Permissive Exports AVS-Air…"
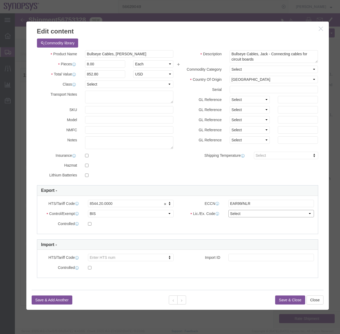
select select "NLR"
click select "Select AGR-Agricultural APP-Computers APR-Additional Permissive Exports AVS-Air…"
click input "EAR99/NLR"
type input "EAR99"
click div "HTS/Tariff Code 8544.20.0000 8544.20.0000 ECCN EAR99 Control/Exempt Select ATF …"
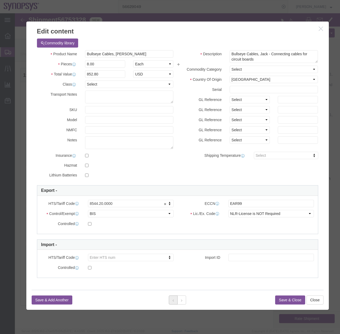
click icon
click button
click input "3A991/NLR"
type input "3A991"
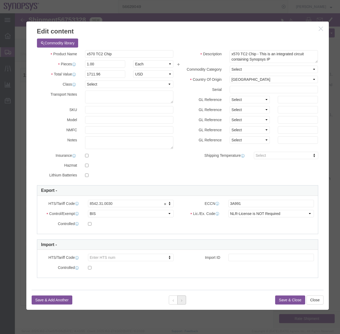
click button
click input "EAR99/NLR"
type input "EAR99"
click select "Select ATF BIS DEA EPA FDA FTR ITAR OFAC Other (OPA)"
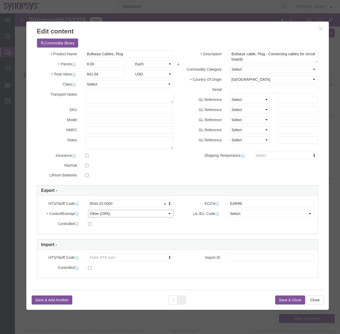
select select "BIS"
click select "Select ATF BIS DEA EPA FDA FTR ITAR OFAC Other (OPA)"
click select "Select AGR-Agricultural APP-Computers APR-Additional Permissive Exports AVS-Air…"
select select "NLR"
click select "Select AGR-Agricultural APP-Computers APR-Additional Permissive Exports AVS-Air…"
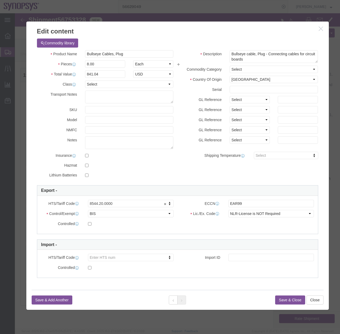
click button "Save & Close"
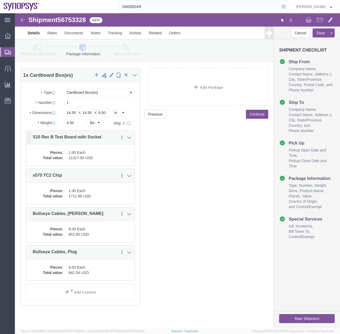
click dd "11317.00 USD"
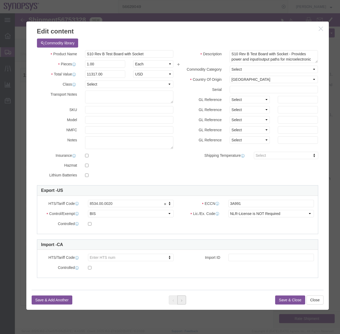
click icon
click div
click button "Close"
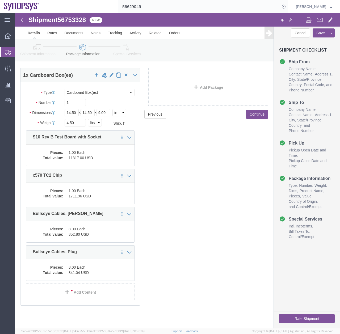
click icon
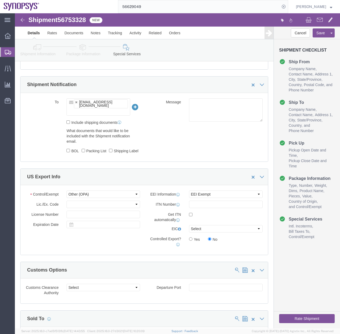
scroll to position [395, 0]
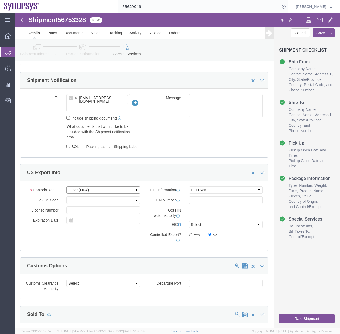
click select "Select ATF BIS DEA EPA FDA FTR ITAR OFAC Other (OPA)"
select select "BIS"
click select "Select ATF BIS DEA EPA FDA FTR ITAR OFAC Other (OPA)"
click select "Select AGR-Agricultural APP-Computers APR-Additional Permissive Exports AVS-Air…"
select select "NLR"
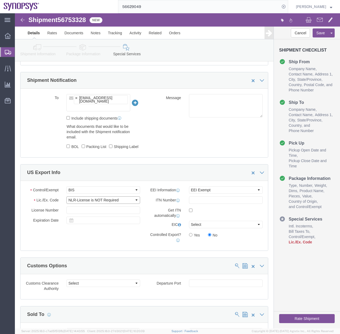
click select "Select AGR-Agricultural APP-Computers APR-Additional Permissive Exports AVS-Air…"
click icon
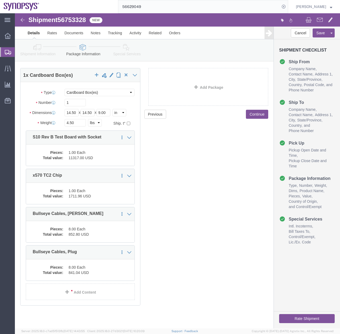
scroll to position [23, 0]
click icon
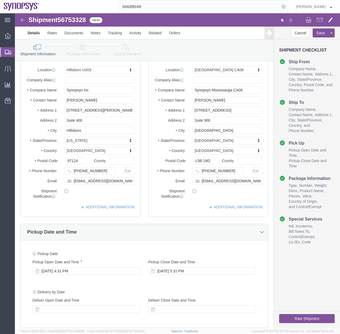
click button "Rate Shipment"
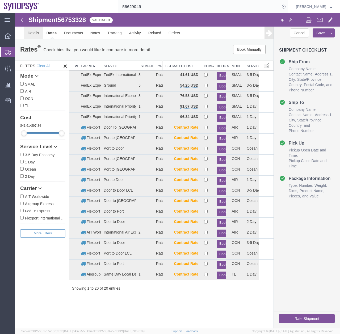
click at [36, 35] on link "Details" at bounding box center [33, 33] width 19 height 13
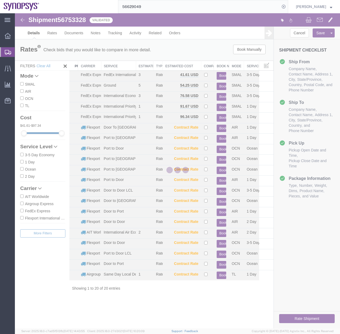
select select "63190"
select select "63078"
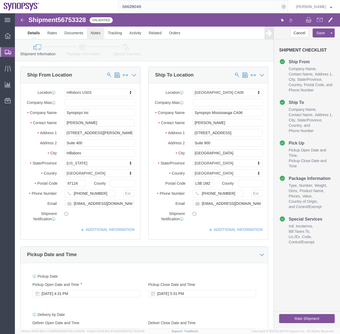
click link "Notes"
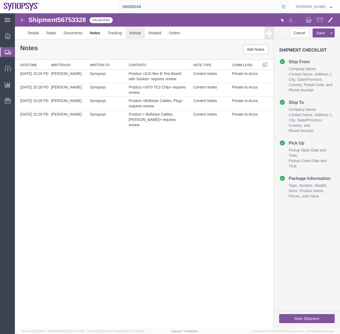
click at [136, 32] on link "Activity" at bounding box center [134, 33] width 19 height 13
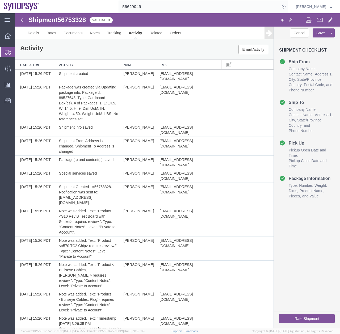
click at [6, 55] on div at bounding box center [7, 52] width 15 height 10
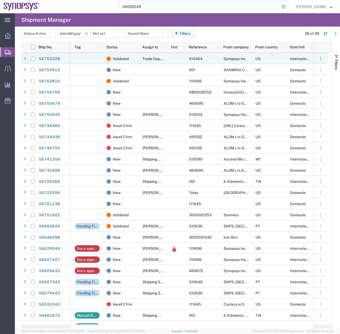
click at [25, 59] on icon at bounding box center [25, 59] width 2 height 4
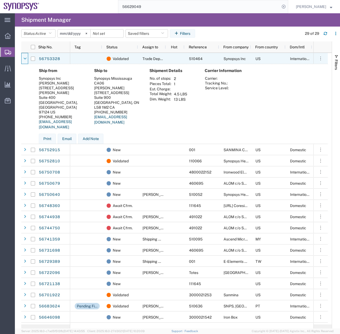
click at [25, 59] on icon at bounding box center [24, 59] width 3 height 4
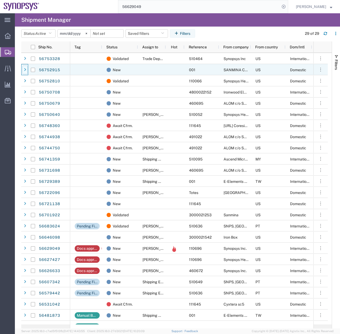
click at [25, 71] on icon at bounding box center [25, 70] width 2 height 4
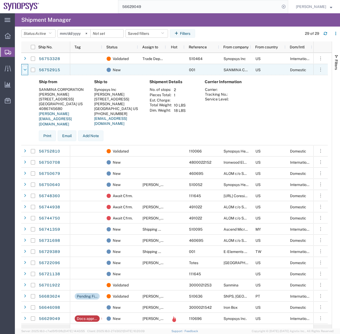
click at [25, 70] on icon at bounding box center [24, 70] width 3 height 4
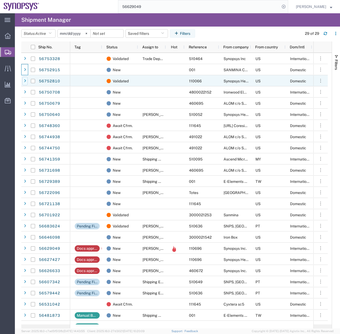
click at [26, 82] on div at bounding box center [24, 81] width 5 height 9
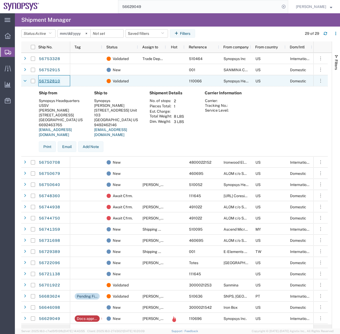
click at [45, 82] on link "56752810" at bounding box center [50, 81] width 22 height 9
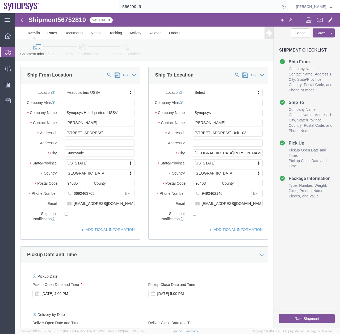
select select "63204"
select select
click link "Package Information"
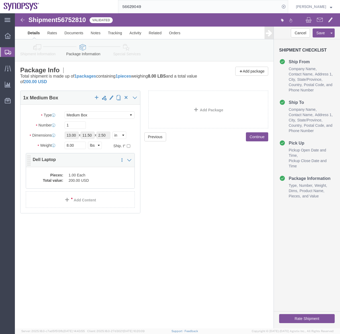
click dd "200.00 USD"
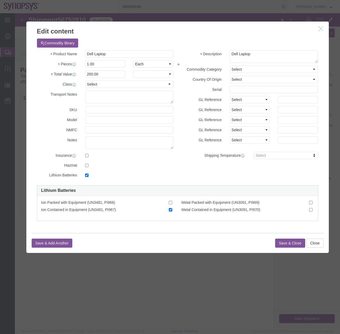
checkbox input "true"
click button "Close"
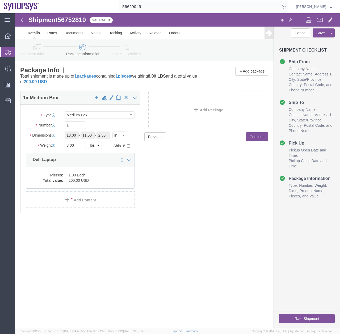
click link "Special Services"
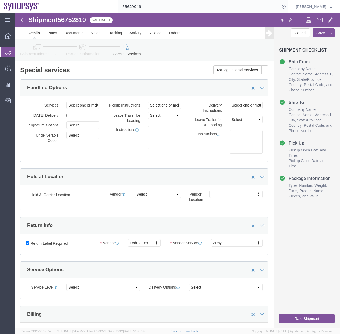
click icon
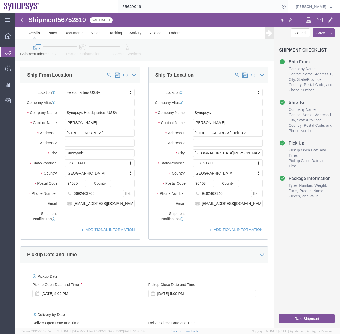
click button "Rate Shipment"
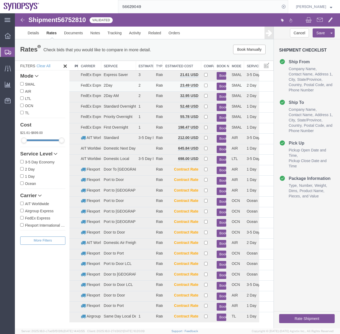
click at [219, 85] on button "Book" at bounding box center [222, 87] width 10 height 8
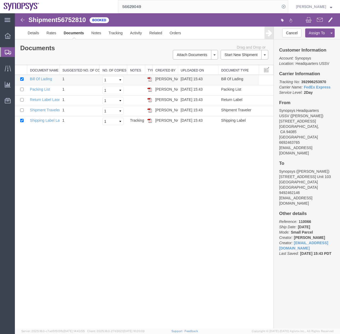
click at [19, 79] on td at bounding box center [21, 80] width 12 height 10
click at [22, 79] on input "checkbox" at bounding box center [21, 78] width 3 height 3
checkbox input "false"
click at [7, 51] on icon at bounding box center [8, 52] width 6 height 5
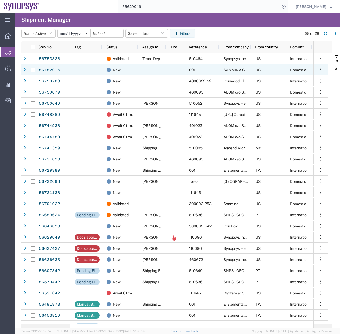
click at [28, 68] on div at bounding box center [33, 69] width 10 height 11
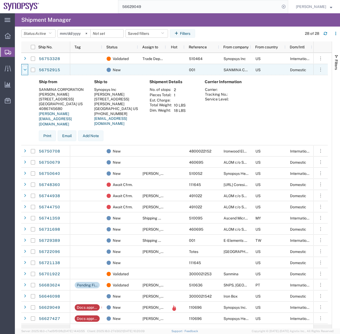
click at [23, 70] on div at bounding box center [24, 70] width 5 height 9
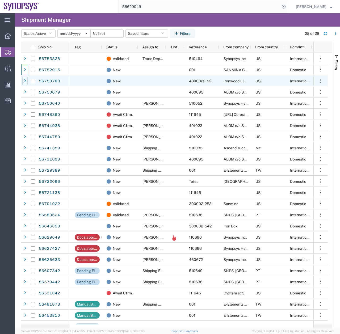
click at [24, 80] on div at bounding box center [24, 81] width 5 height 9
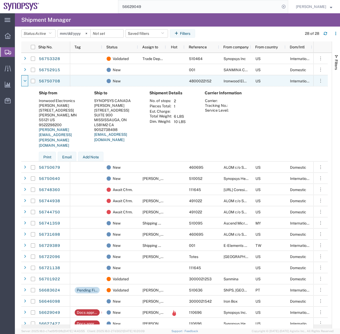
click at [24, 80] on icon at bounding box center [24, 81] width 3 height 4
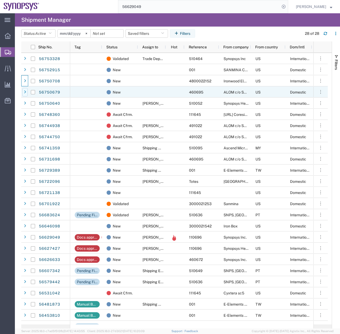
click at [24, 90] on div at bounding box center [24, 92] width 5 height 9
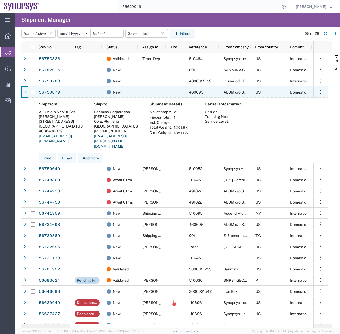
click at [24, 90] on icon at bounding box center [24, 92] width 3 height 4
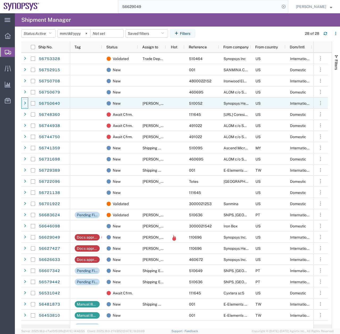
click at [24, 104] on icon at bounding box center [25, 103] width 2 height 4
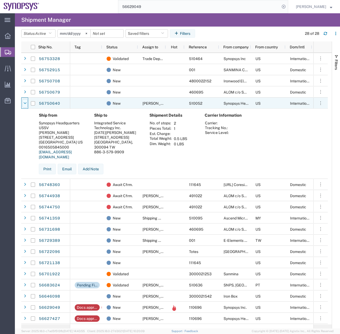
click at [26, 101] on icon at bounding box center [24, 103] width 3 height 4
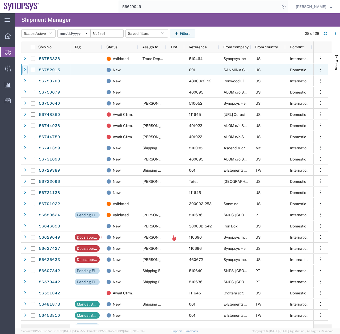
click at [25, 70] on icon at bounding box center [25, 70] width 2 height 4
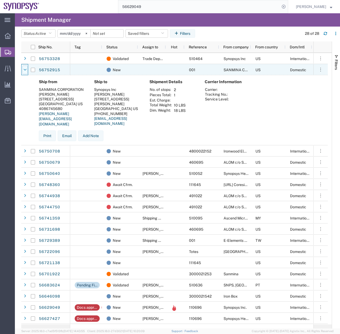
click at [24, 71] on icon at bounding box center [24, 70] width 3 height 4
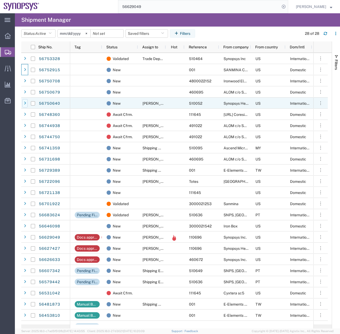
click at [25, 103] on icon at bounding box center [25, 103] width 2 height 4
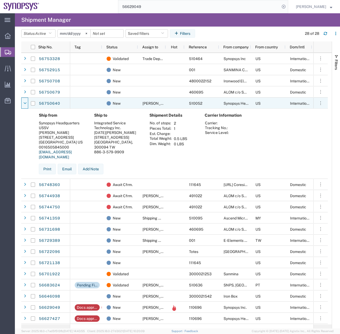
click at [25, 103] on icon at bounding box center [24, 103] width 3 height 4
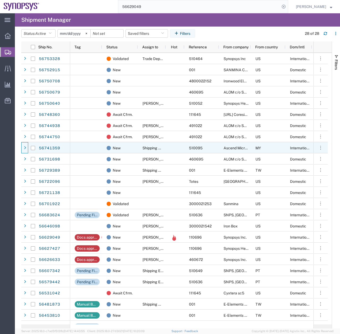
click at [25, 143] on span at bounding box center [24, 147] width 5 height 11
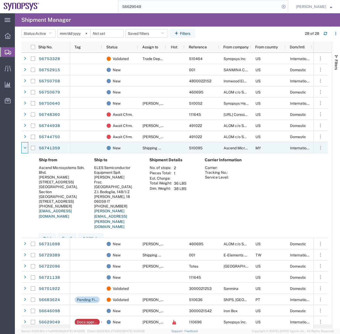
click at [25, 143] on span at bounding box center [24, 147] width 5 height 11
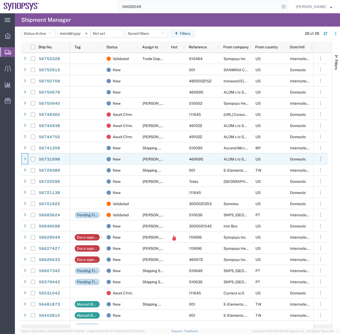
click at [26, 156] on div at bounding box center [24, 159] width 5 height 9
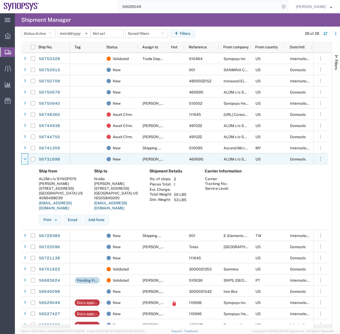
click at [26, 156] on div at bounding box center [24, 159] width 5 height 9
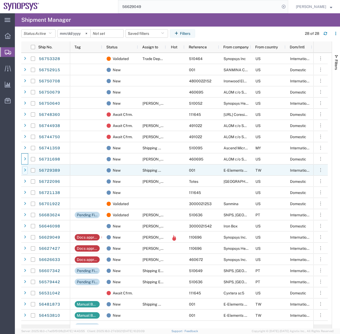
click at [26, 170] on icon at bounding box center [25, 170] width 2 height 4
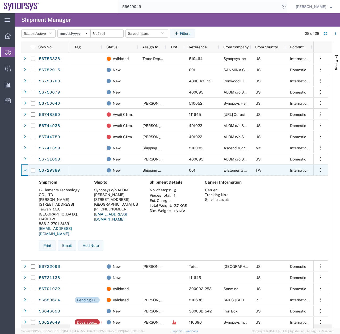
click at [26, 170] on icon at bounding box center [24, 170] width 3 height 4
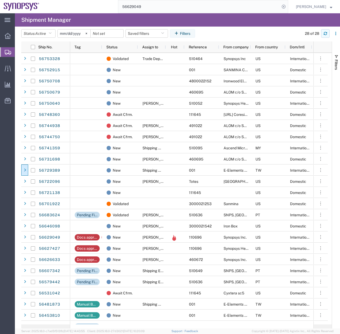
click at [326, 32] on icon "button" at bounding box center [325, 34] width 4 height 4
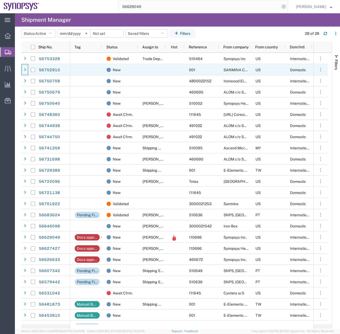
click at [24, 68] on icon at bounding box center [25, 70] width 2 height 4
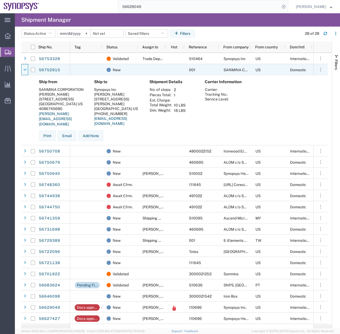
click at [24, 68] on icon at bounding box center [24, 70] width 3 height 4
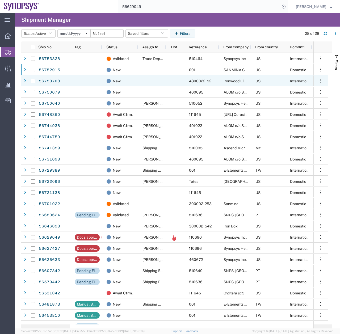
click at [22, 84] on div at bounding box center [24, 80] width 7 height 11
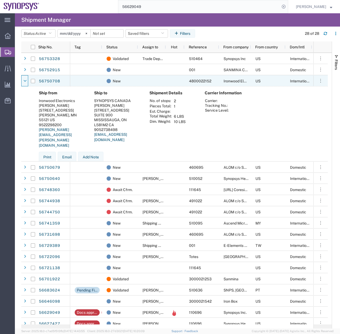
click at [22, 84] on div at bounding box center [24, 80] width 7 height 11
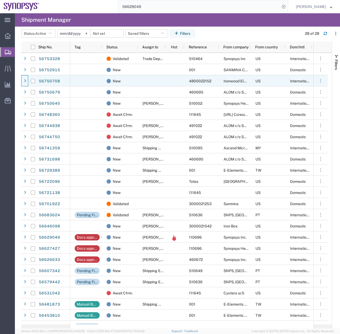
click at [22, 84] on div at bounding box center [24, 80] width 7 height 11
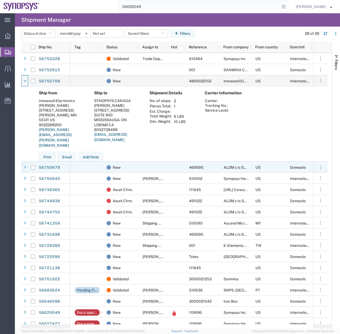
click at [24, 167] on div at bounding box center [24, 167] width 5 height 9
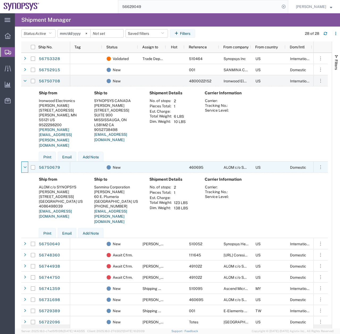
click at [24, 167] on icon at bounding box center [24, 168] width 3 height 4
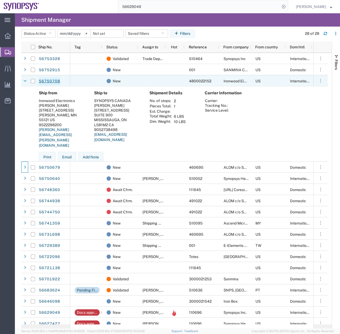
click at [48, 80] on link "56750708" at bounding box center [50, 81] width 22 height 9
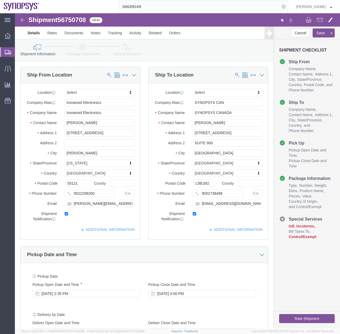
select select
click icon
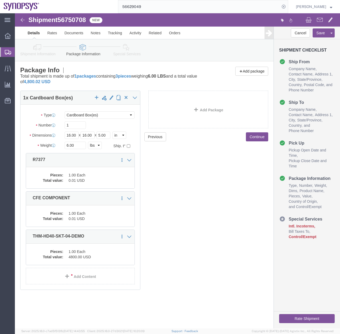
click at [6, 50] on icon at bounding box center [8, 52] width 6 height 5
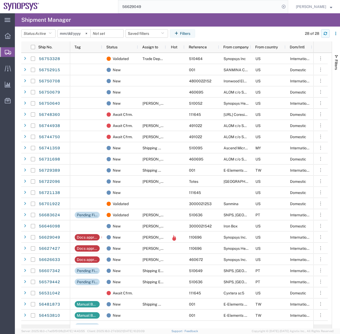
click at [324, 32] on icon "button" at bounding box center [325, 32] width 3 height 1
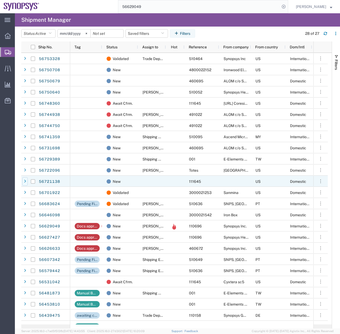
click at [23, 180] on div at bounding box center [24, 181] width 5 height 9
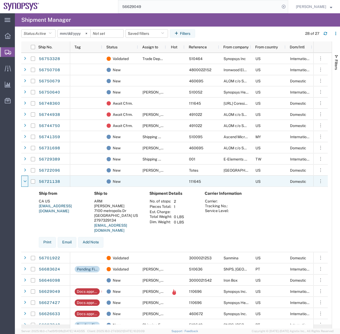
click at [23, 180] on div at bounding box center [24, 181] width 5 height 9
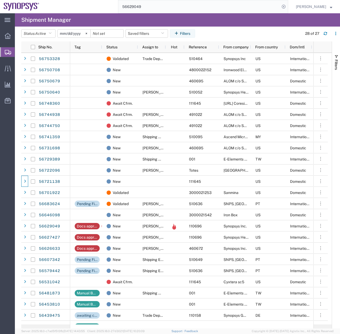
click at [20, 196] on agx-table-manager "Status: Active Active All Approved Booked Canceled Delivered Denied New On Hold…" at bounding box center [177, 178] width 325 height 302
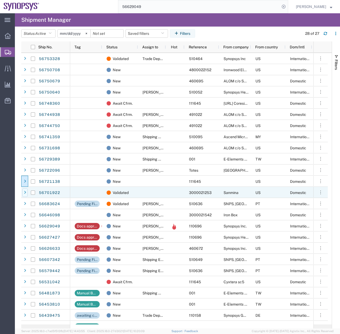
click at [24, 191] on div at bounding box center [24, 192] width 5 height 9
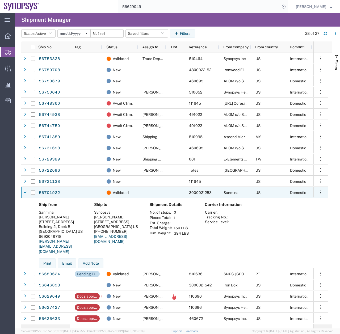
click at [24, 191] on icon at bounding box center [24, 193] width 3 height 4
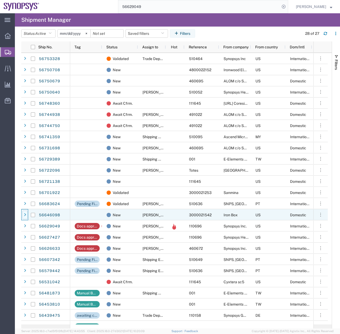
click at [26, 213] on icon at bounding box center [25, 215] width 2 height 4
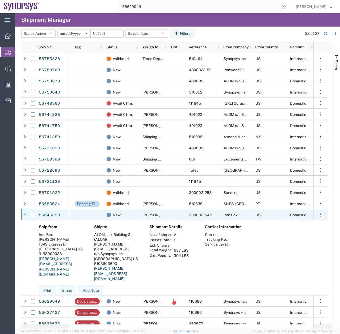
click at [26, 213] on icon at bounding box center [24, 215] width 3 height 4
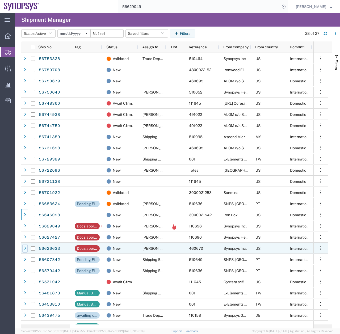
click at [26, 248] on icon at bounding box center [25, 249] width 2 height 4
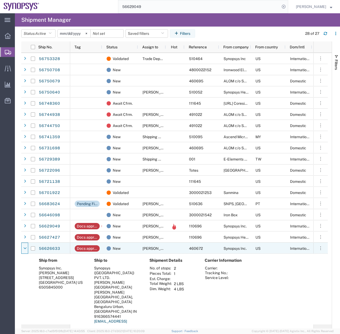
click at [26, 248] on icon at bounding box center [24, 249] width 3 height 4
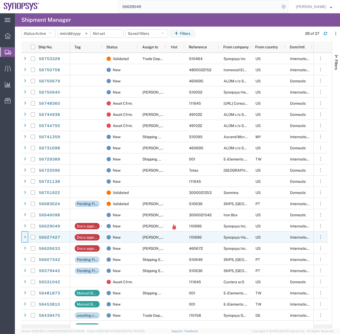
click at [26, 234] on div at bounding box center [24, 237] width 5 height 9
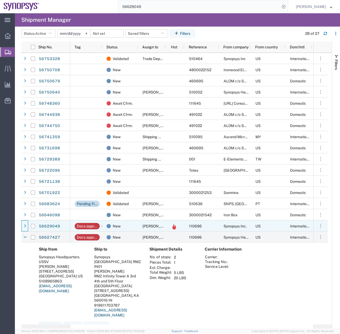
click at [25, 226] on icon at bounding box center [25, 226] width 2 height 4
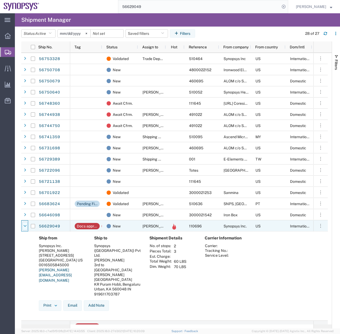
click at [25, 226] on icon at bounding box center [24, 226] width 3 height 4
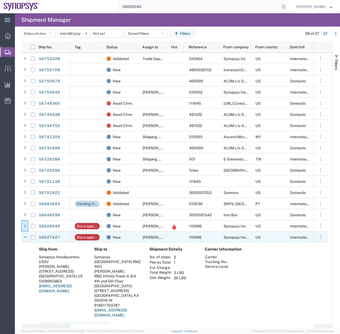
click at [26, 235] on icon at bounding box center [24, 237] width 3 height 4
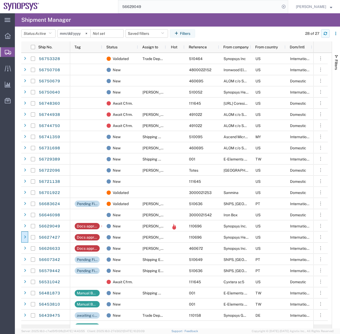
click at [323, 32] on button "button" at bounding box center [325, 33] width 9 height 9
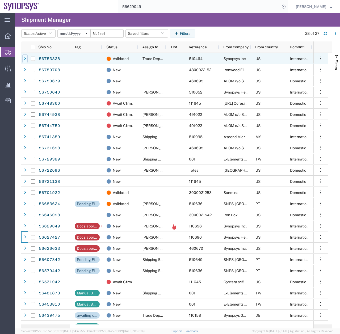
click at [24, 59] on icon at bounding box center [25, 59] width 2 height 4
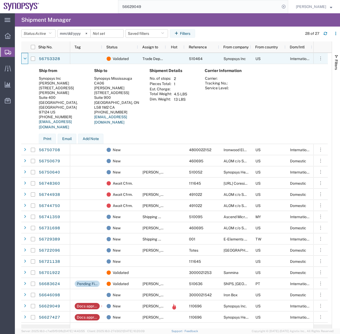
click at [24, 59] on icon at bounding box center [24, 59] width 3 height 4
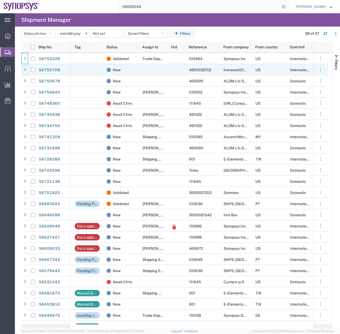
click at [23, 71] on div at bounding box center [24, 70] width 5 height 9
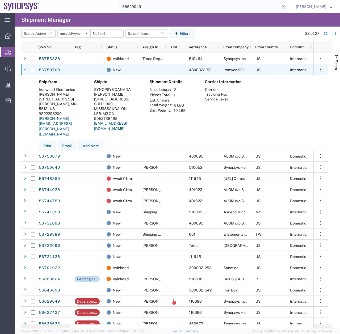
click at [23, 71] on icon at bounding box center [24, 70] width 3 height 4
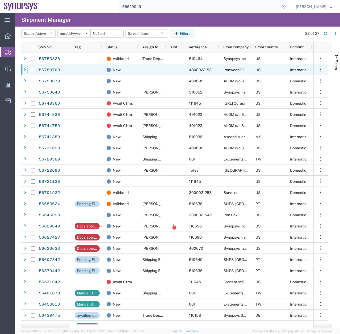
click at [23, 71] on div at bounding box center [24, 70] width 5 height 9
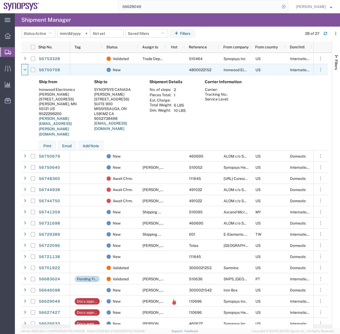
click at [23, 71] on icon at bounding box center [24, 70] width 3 height 4
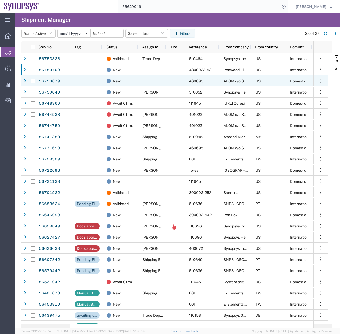
click at [29, 83] on div at bounding box center [33, 80] width 10 height 11
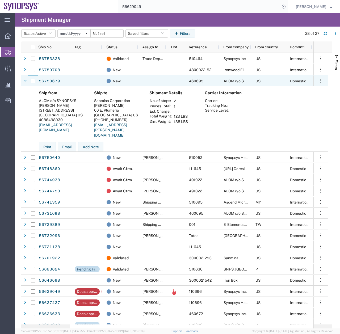
click at [29, 83] on div at bounding box center [33, 80] width 10 height 11
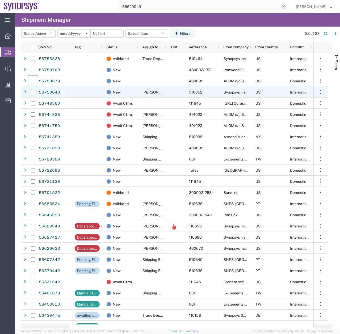
click at [29, 96] on div at bounding box center [33, 92] width 10 height 11
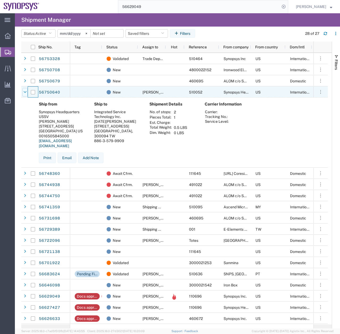
click at [25, 92] on icon at bounding box center [24, 92] width 3 height 4
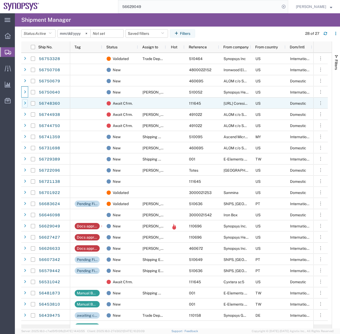
click at [26, 104] on icon at bounding box center [25, 103] width 2 height 4
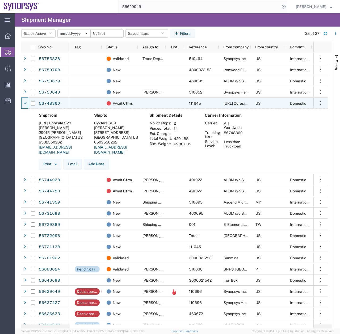
click at [26, 104] on icon at bounding box center [24, 103] width 3 height 4
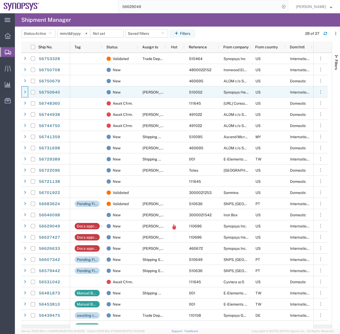
click at [24, 92] on icon at bounding box center [25, 92] width 2 height 4
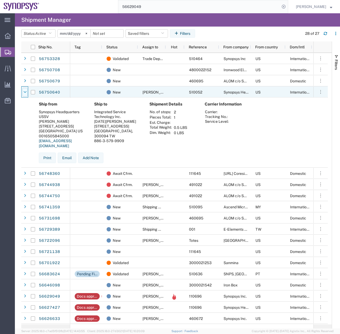
click at [24, 92] on icon at bounding box center [24, 92] width 3 height 4
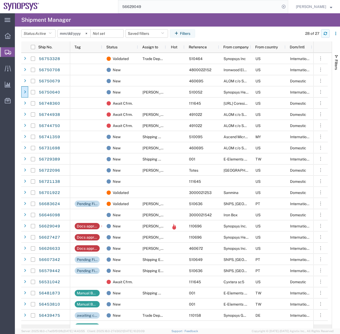
click at [325, 32] on icon "button" at bounding box center [325, 32] width 3 height 1
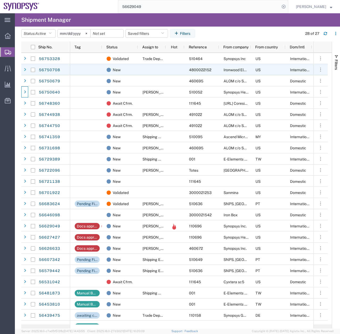
click at [25, 70] on icon at bounding box center [25, 70] width 2 height 4
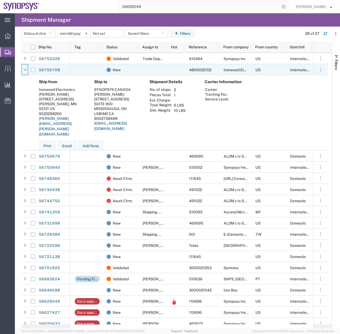
click at [25, 70] on icon at bounding box center [24, 70] width 3 height 4
